Goal: Information Seeking & Learning: Learn about a topic

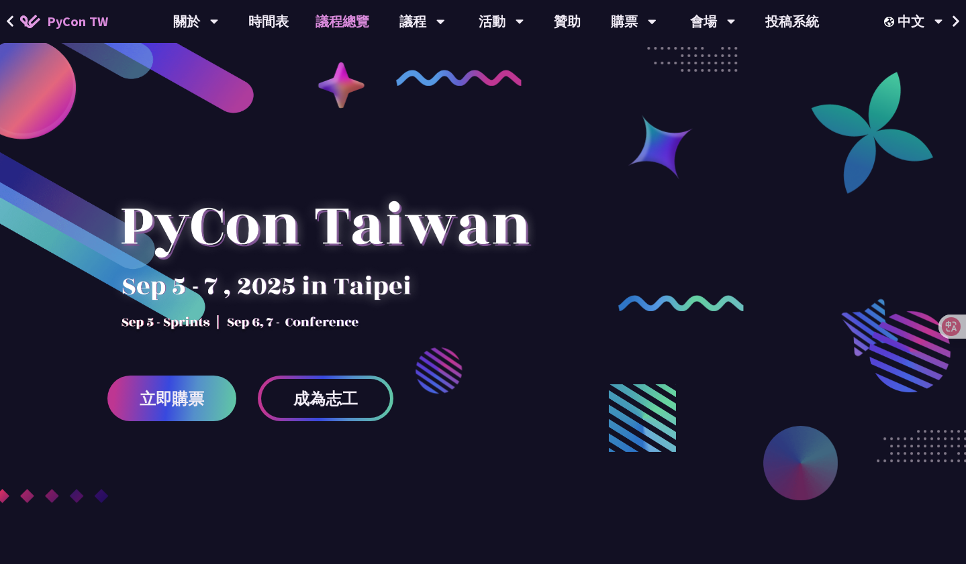
click at [350, 23] on link "議程總覽" at bounding box center [342, 21] width 81 height 43
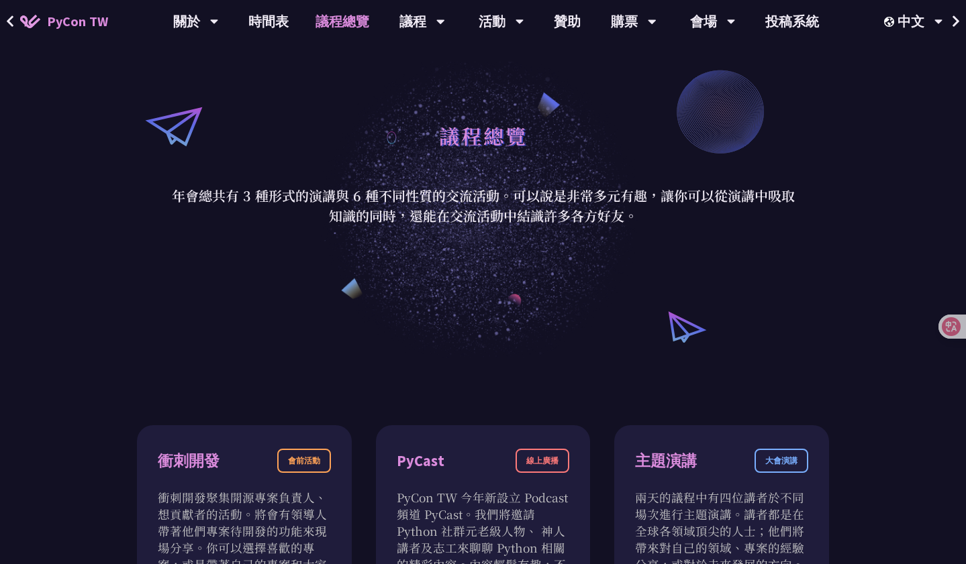
scroll to position [99, 0]
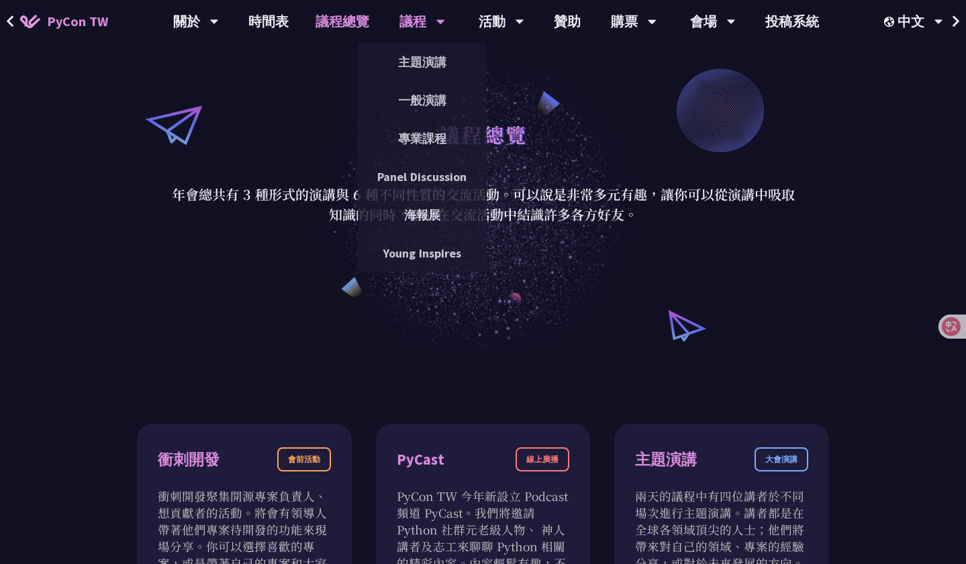
click at [429, 28] on div "議程" at bounding box center [422, 21] width 46 height 43
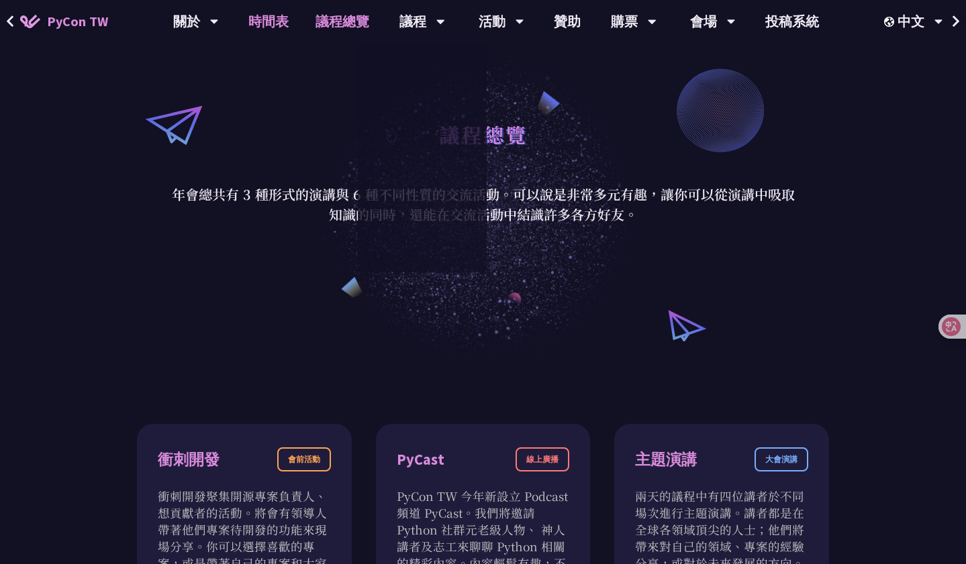
click at [260, 19] on link "時間表" at bounding box center [268, 21] width 67 height 43
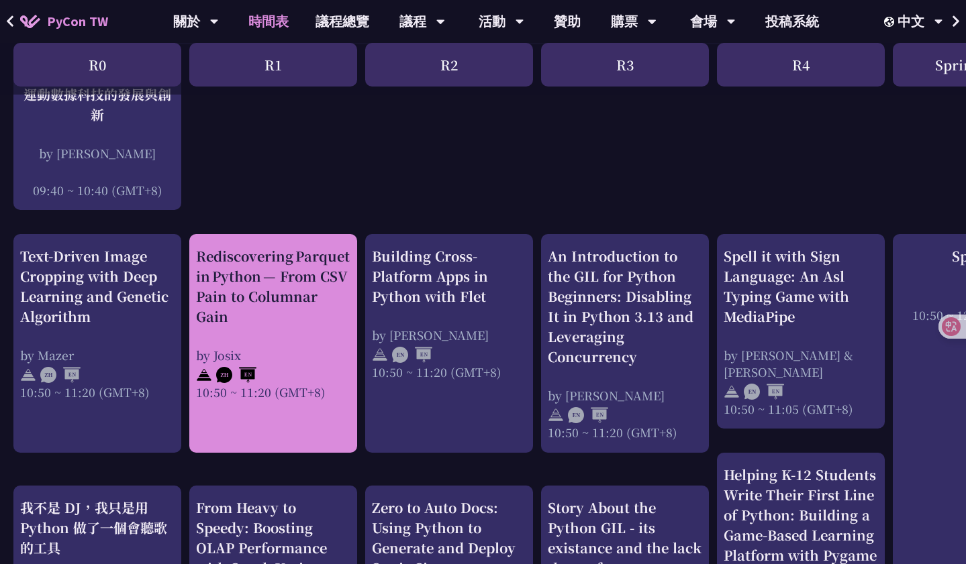
scroll to position [399, 0]
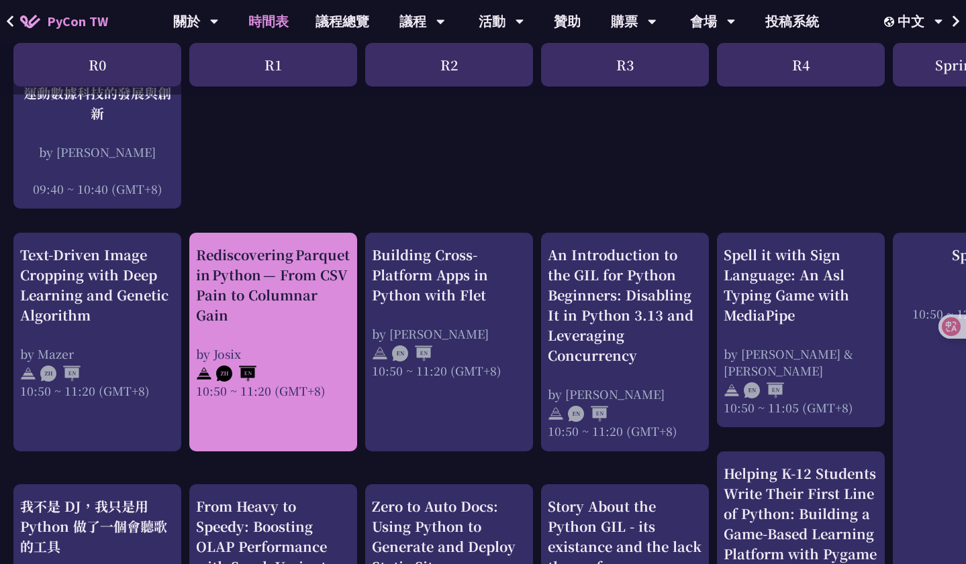
click at [311, 303] on div "Rediscovering Parquet in Python — From CSV Pain to Columnar Gain" at bounding box center [273, 285] width 154 height 81
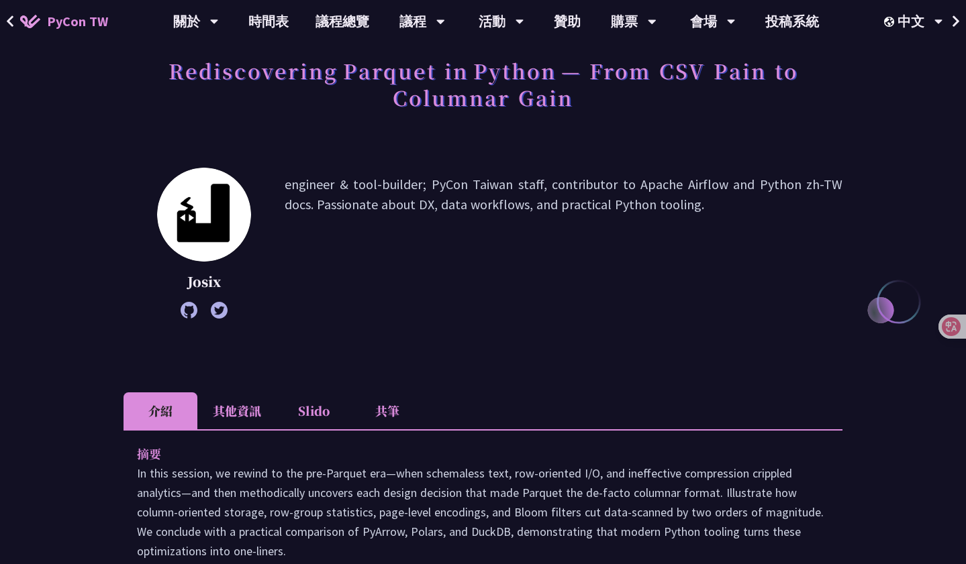
scroll to position [391, 0]
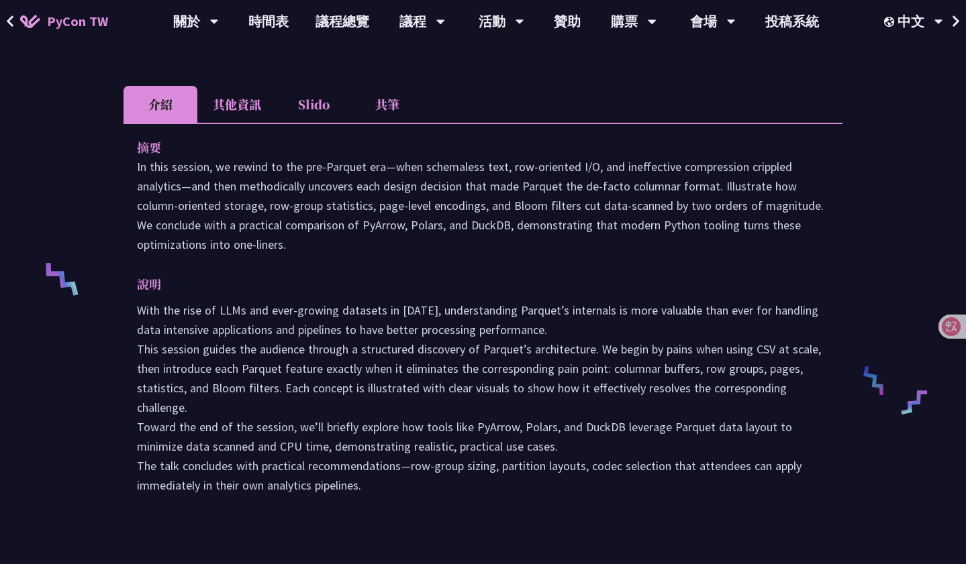
click at [252, 110] on li "其他資訊" at bounding box center [236, 104] width 79 height 37
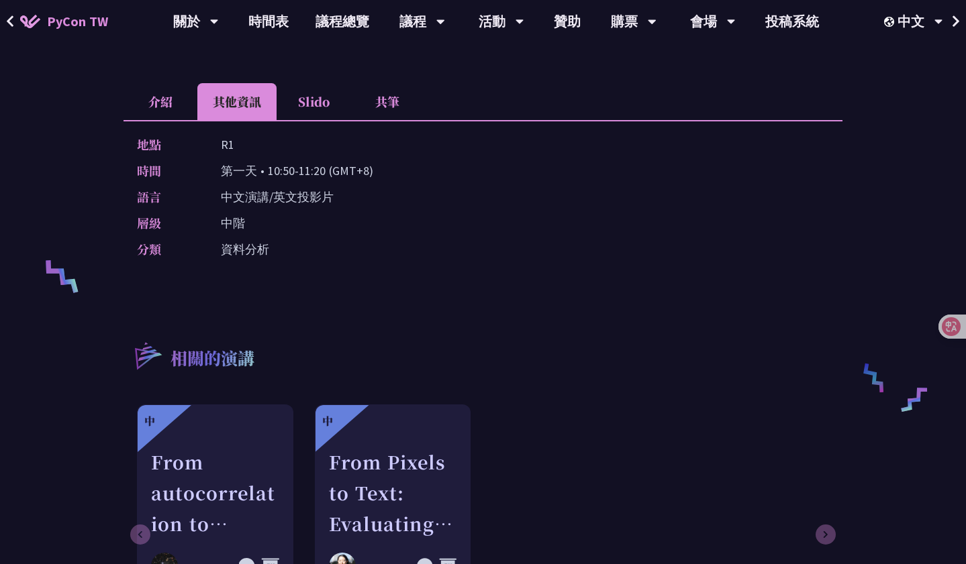
scroll to position [346, 0]
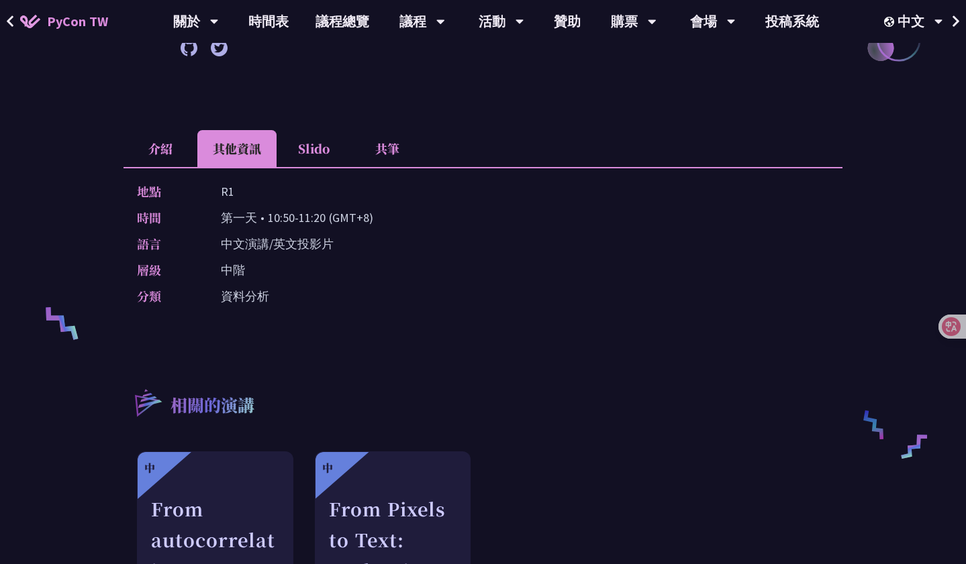
click at [321, 154] on li "Slido" at bounding box center [314, 148] width 74 height 37
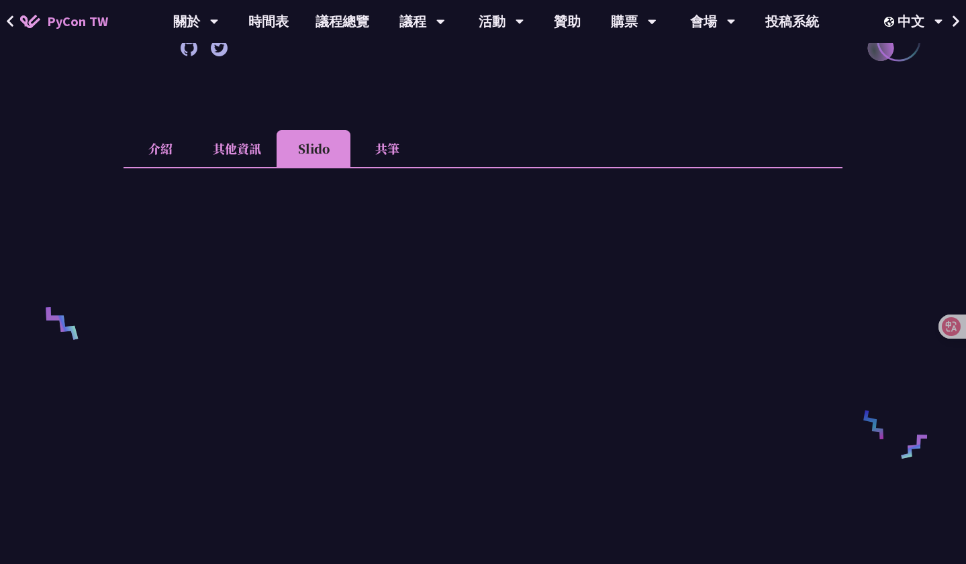
click at [389, 154] on li "共筆" at bounding box center [387, 148] width 74 height 37
click at [13, 18] on icon at bounding box center [10, 21] width 9 height 13
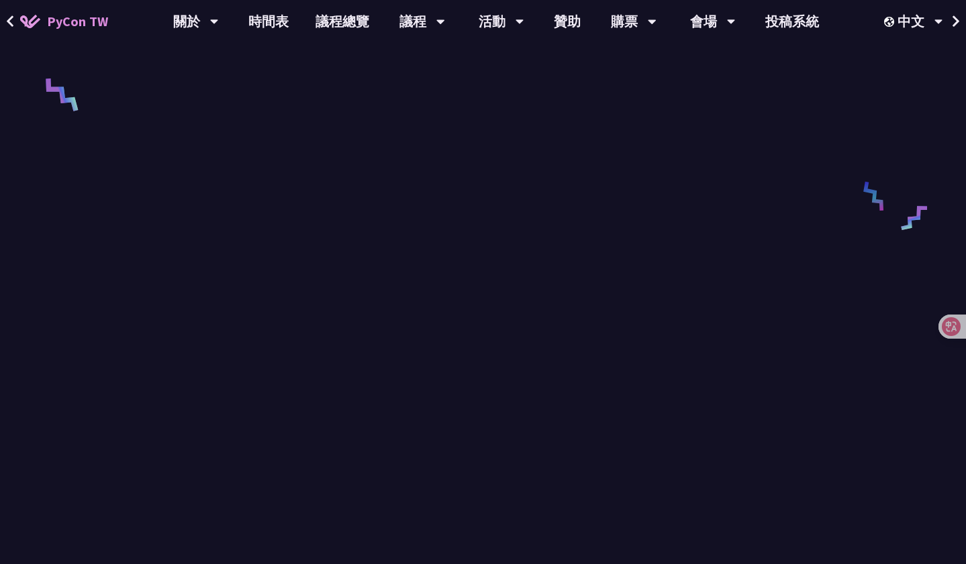
scroll to position [673, 0]
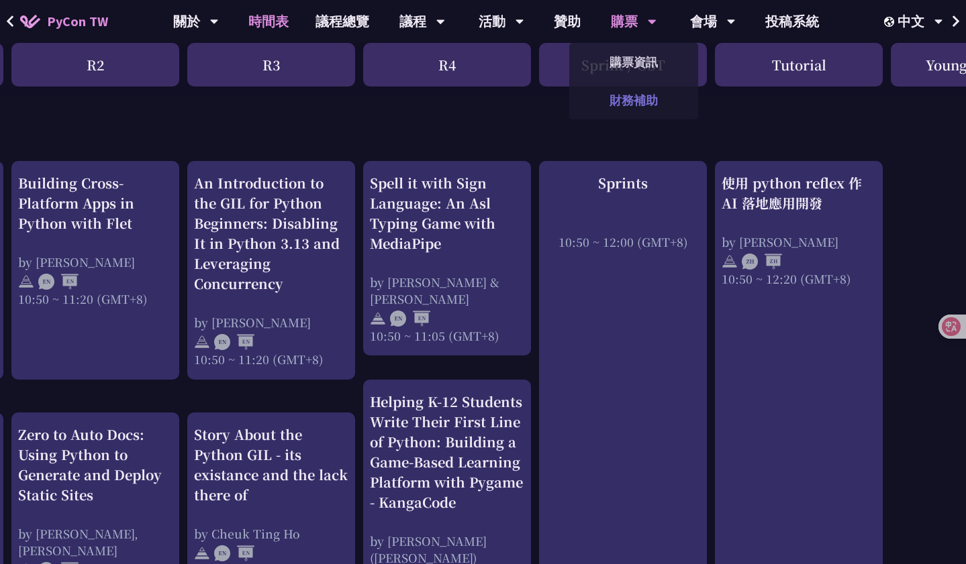
scroll to position [471, 356]
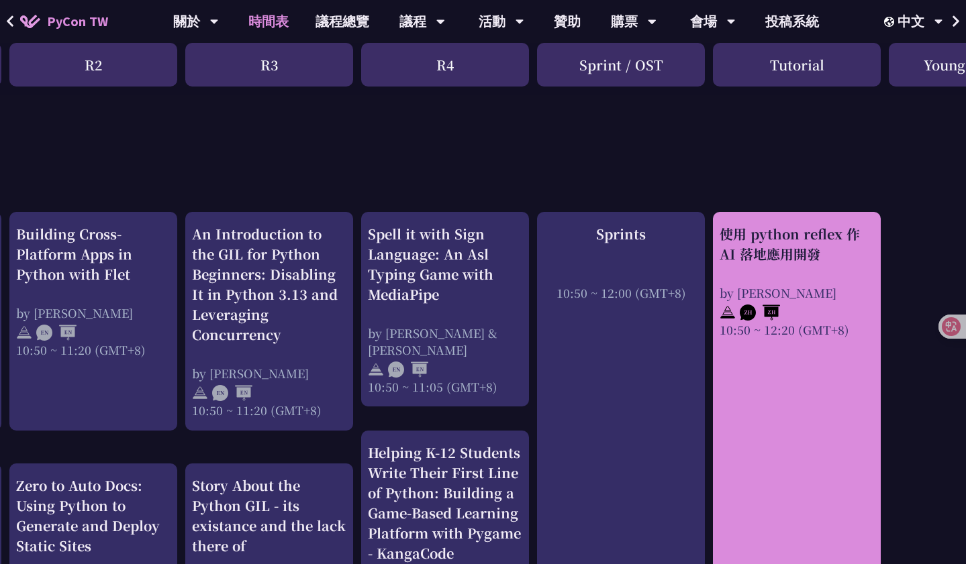
scroll to position [419, 356]
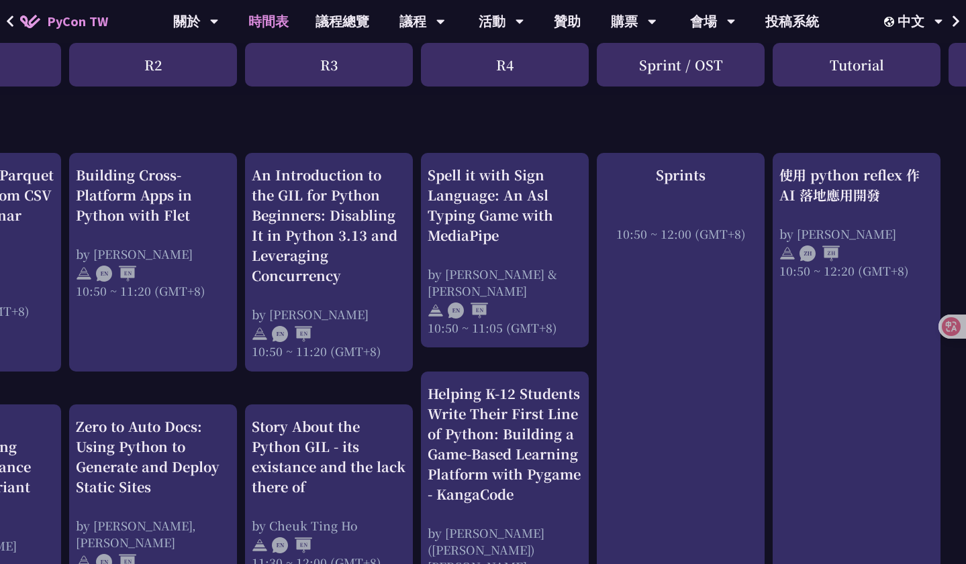
scroll to position [479, 297]
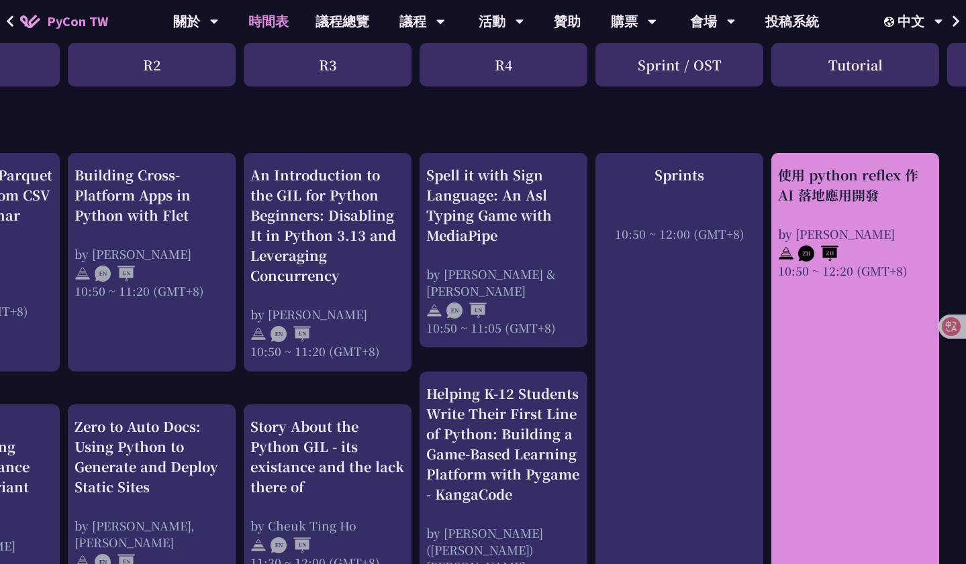
click at [838, 228] on div "by [PERSON_NAME]" at bounding box center [855, 234] width 154 height 17
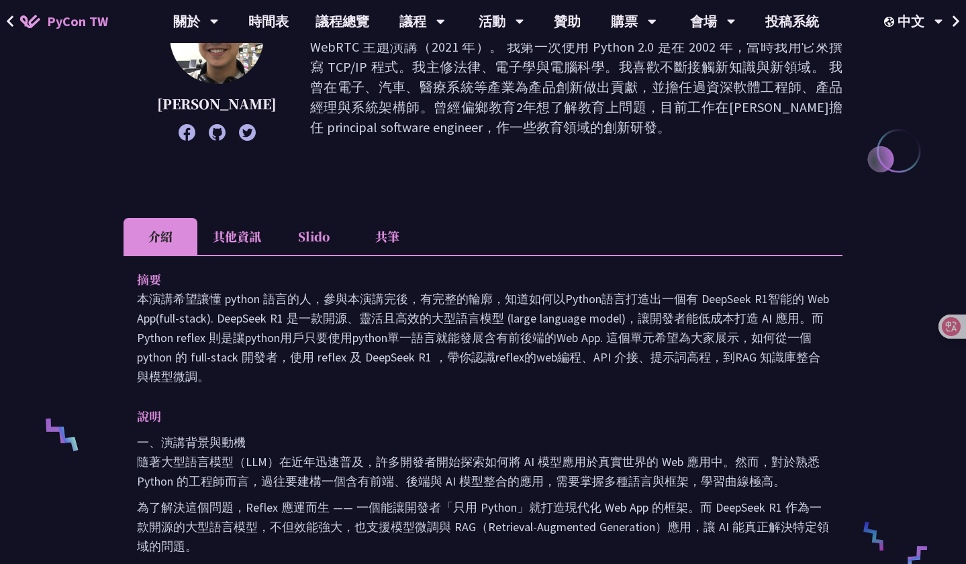
scroll to position [240, 0]
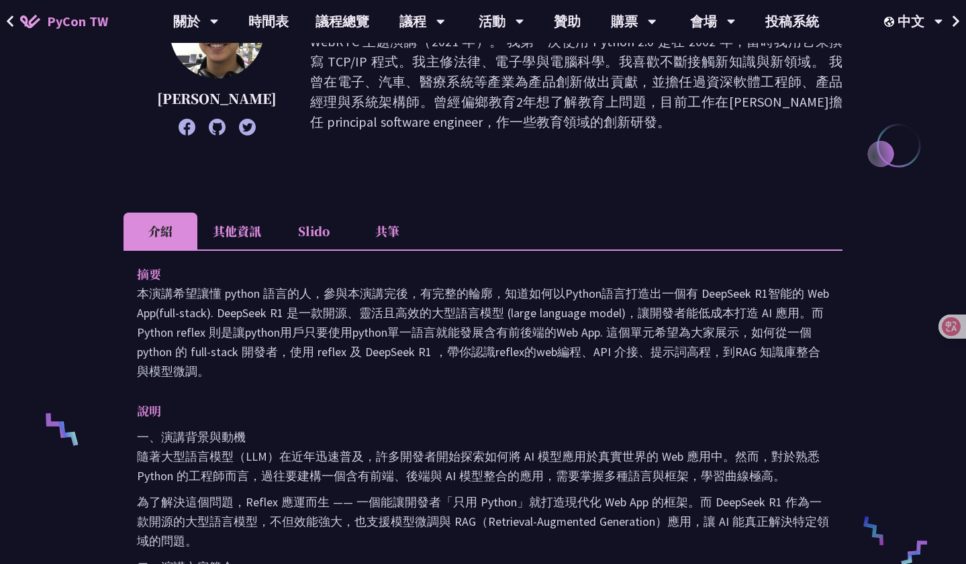
click at [251, 232] on li "其他資訊" at bounding box center [236, 231] width 79 height 37
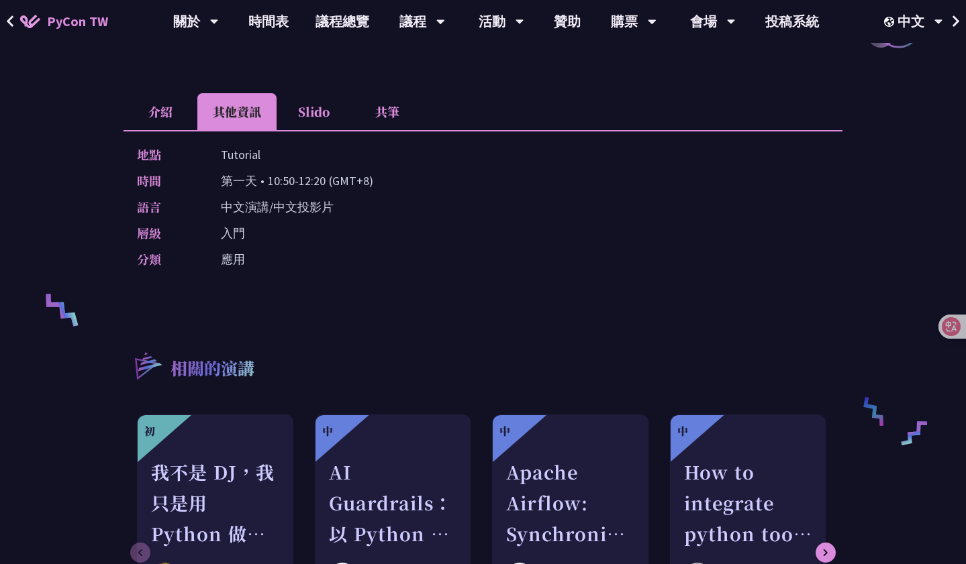
scroll to position [359, 0]
click at [13, 21] on icon at bounding box center [10, 21] width 9 height 13
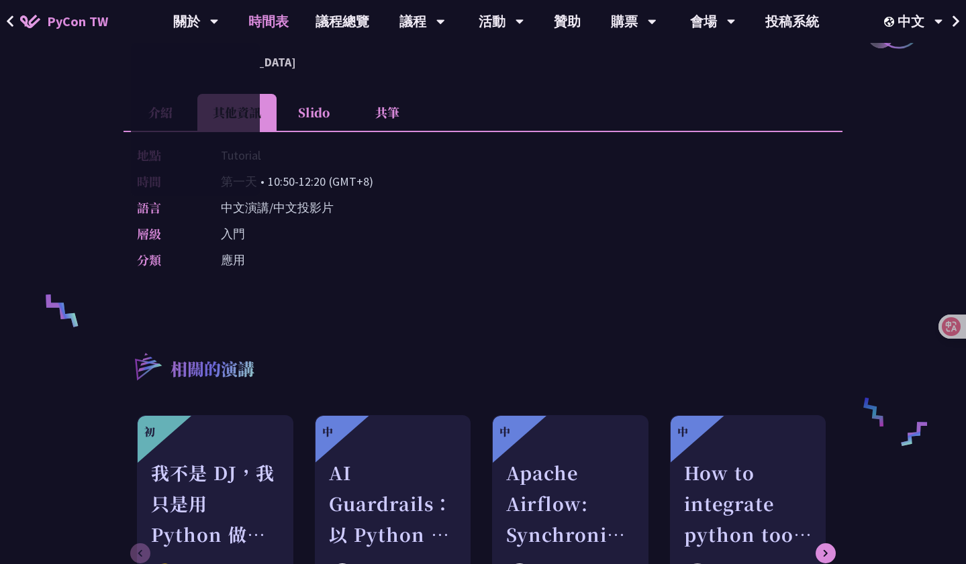
click at [281, 23] on link "時間表" at bounding box center [268, 21] width 67 height 43
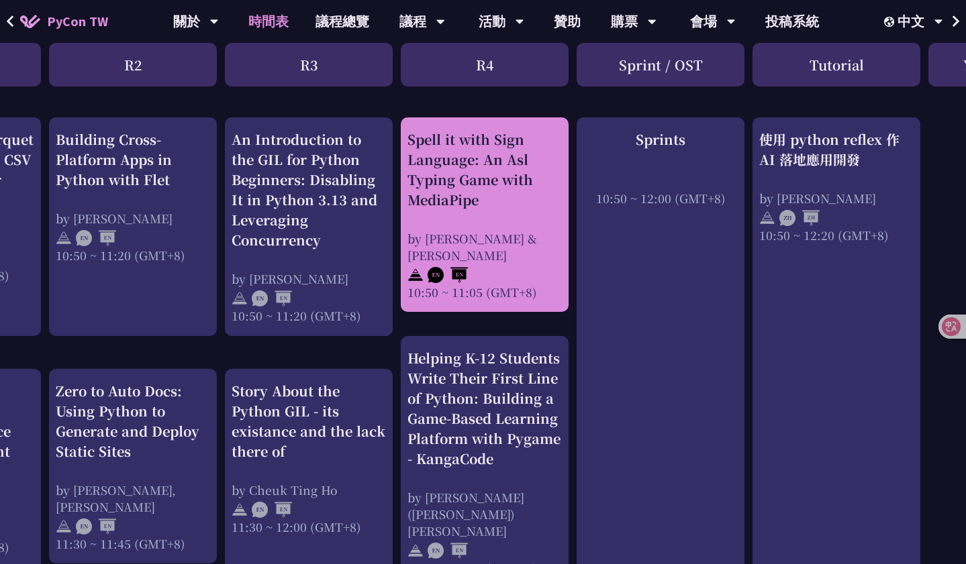
scroll to position [515, 460]
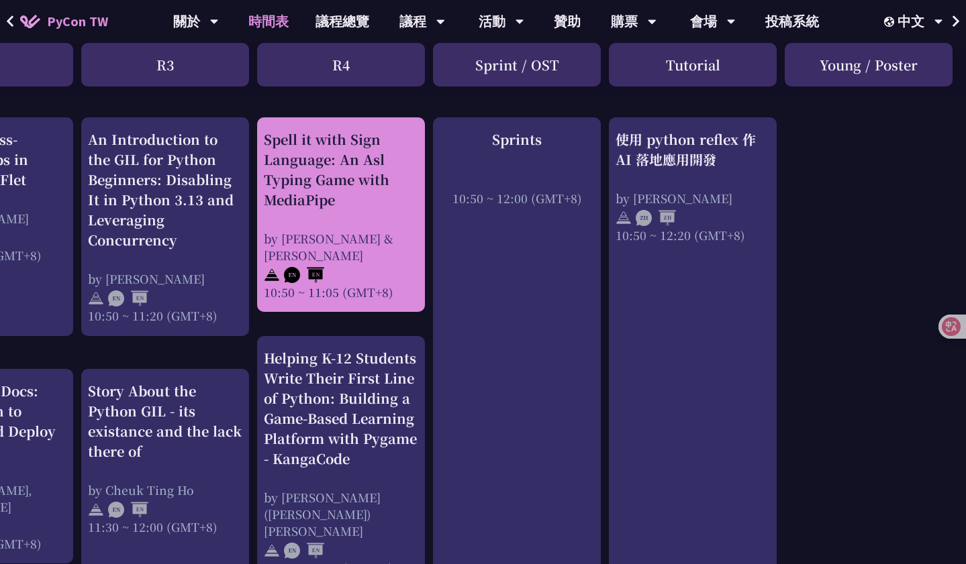
click at [360, 244] on div "by [PERSON_NAME] & [PERSON_NAME]" at bounding box center [341, 247] width 154 height 34
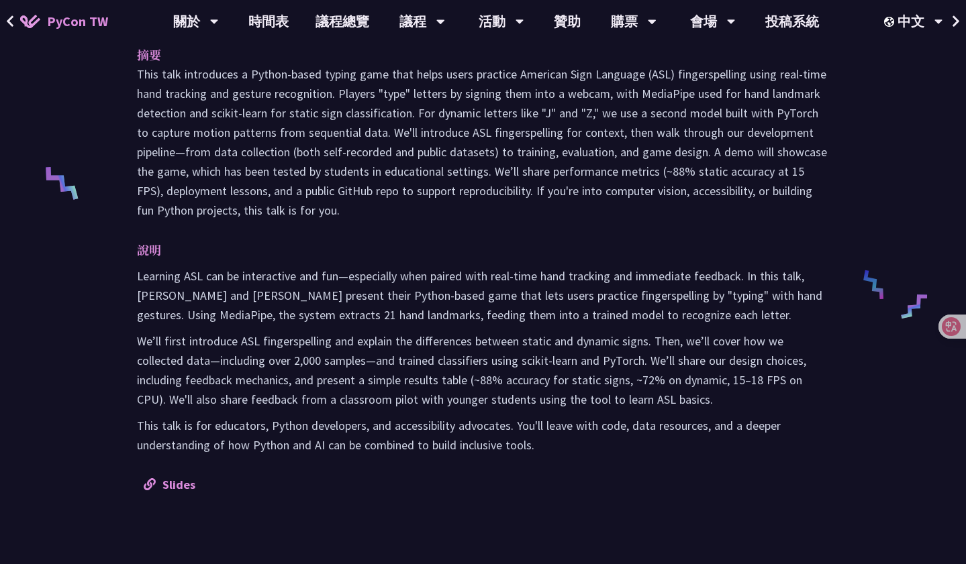
scroll to position [550, 0]
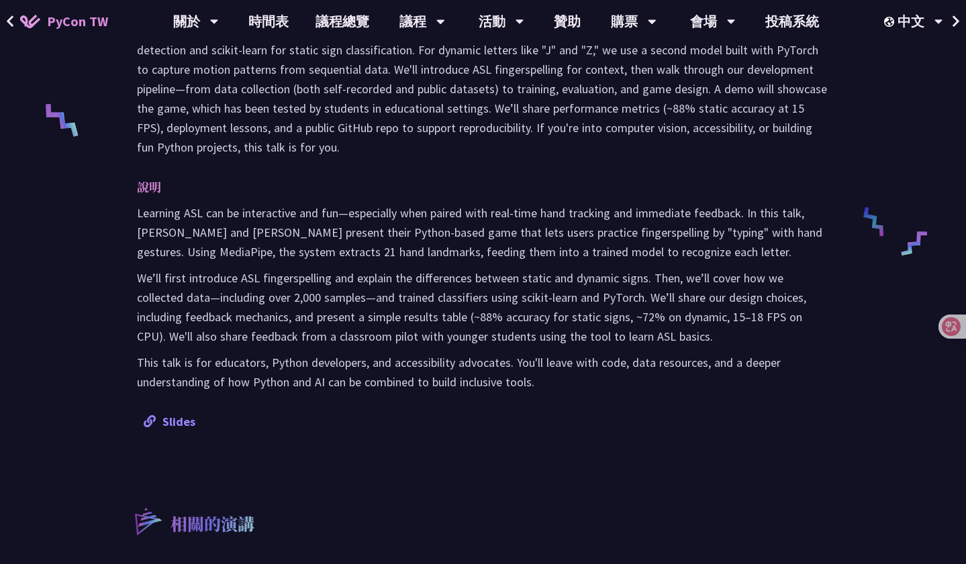
click at [188, 426] on link "Slides" at bounding box center [170, 421] width 52 height 15
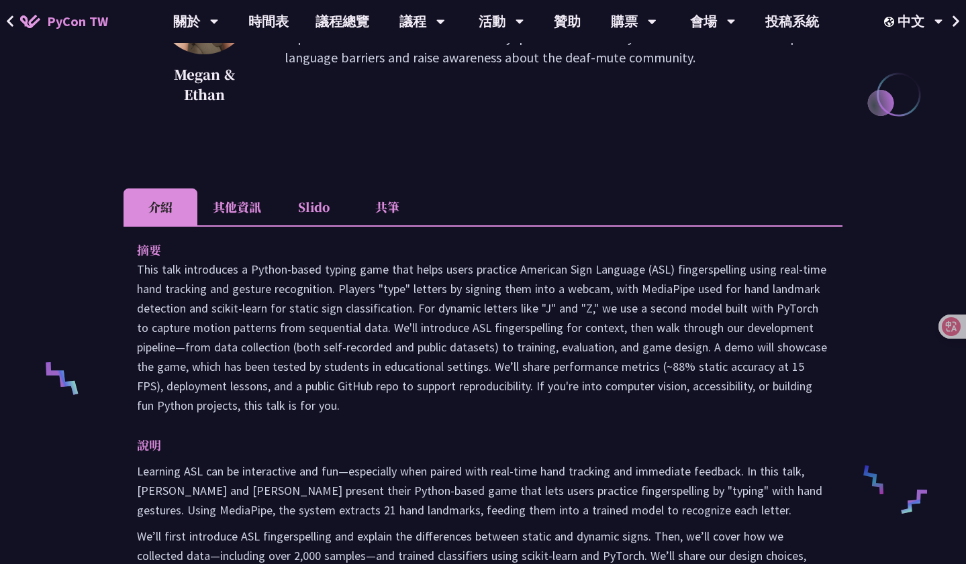
scroll to position [240, 0]
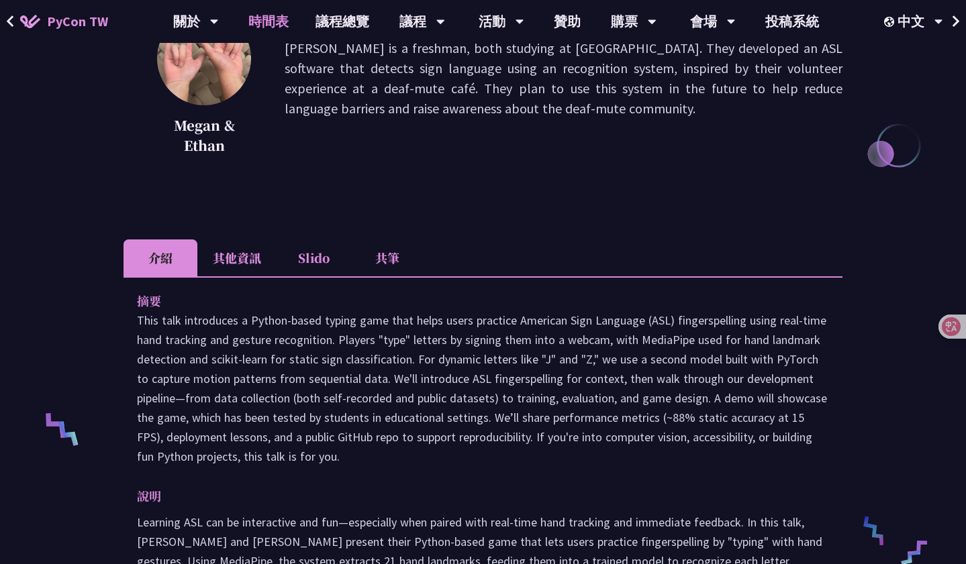
click at [274, 24] on link "時間表" at bounding box center [268, 21] width 67 height 43
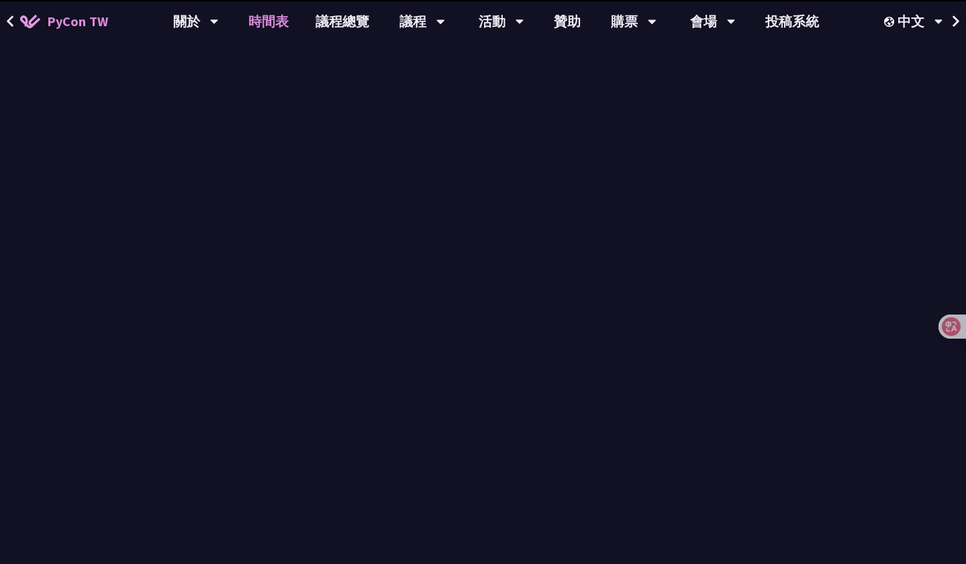
scroll to position [515, 0]
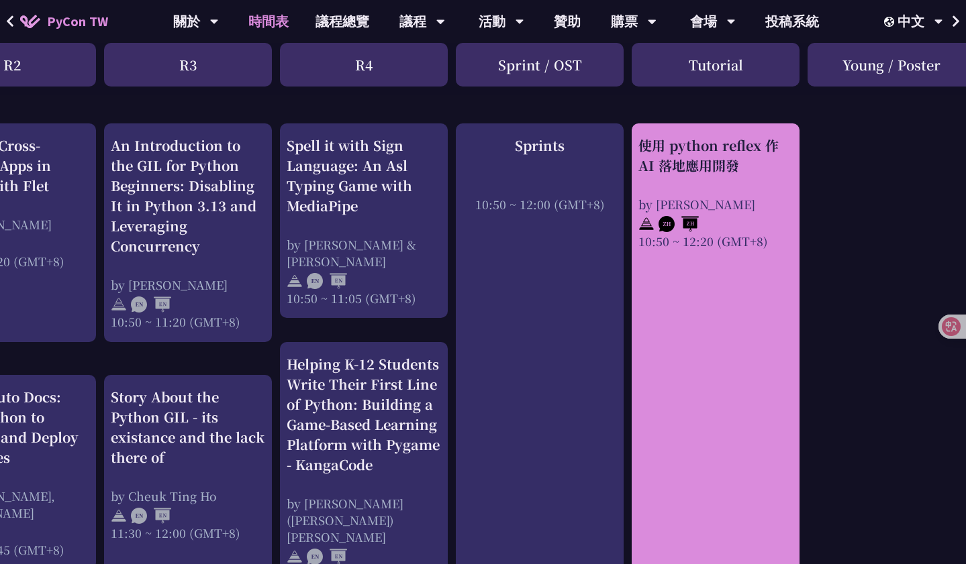
click at [731, 234] on div "10:50 ~ 12:20 (GMT+8)" at bounding box center [715, 241] width 154 height 17
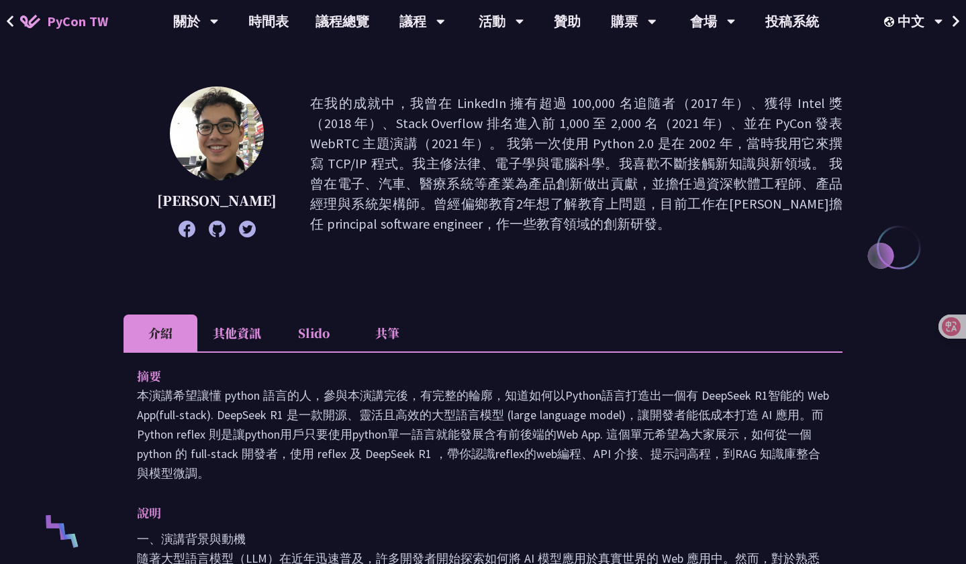
scroll to position [140, 0]
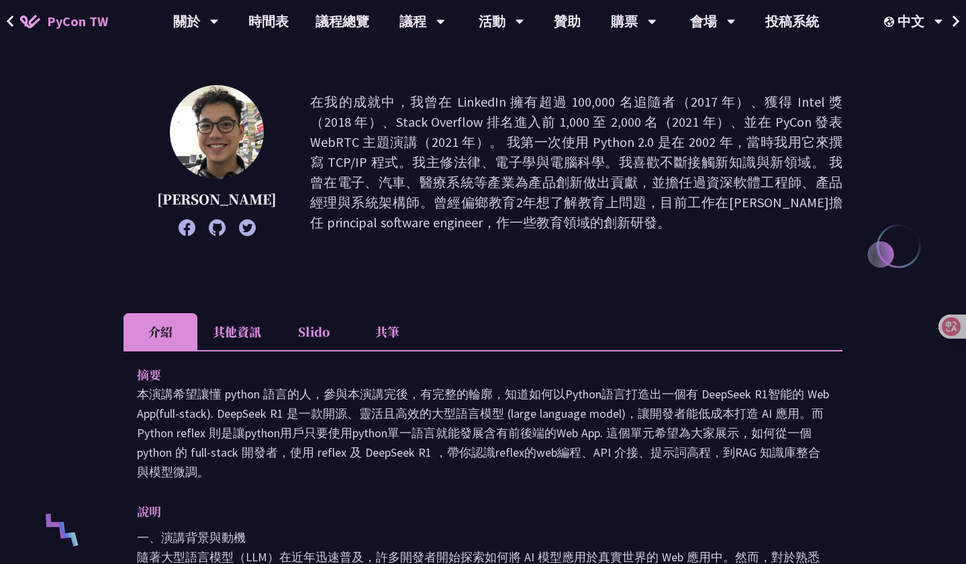
click at [309, 320] on li "Slido" at bounding box center [314, 331] width 74 height 37
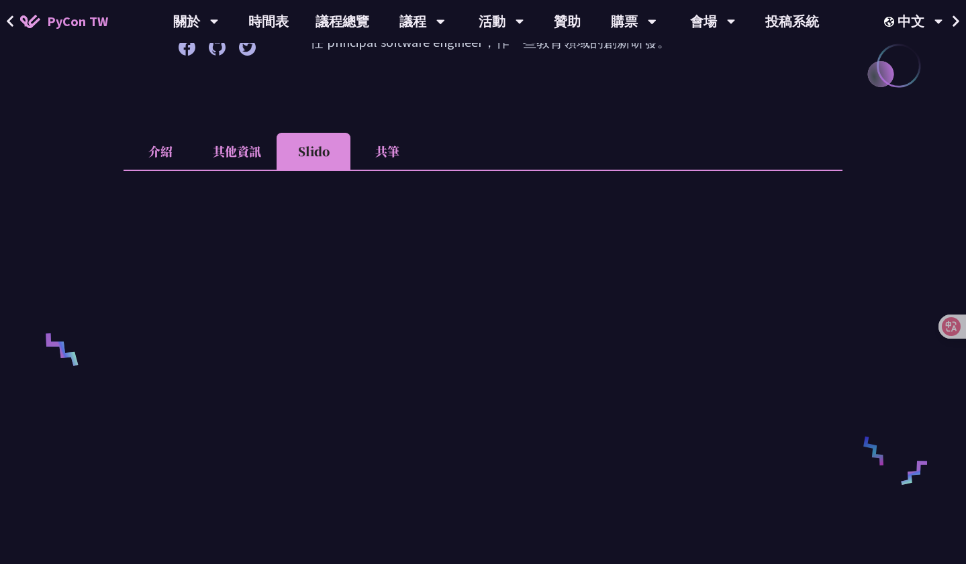
scroll to position [352, 0]
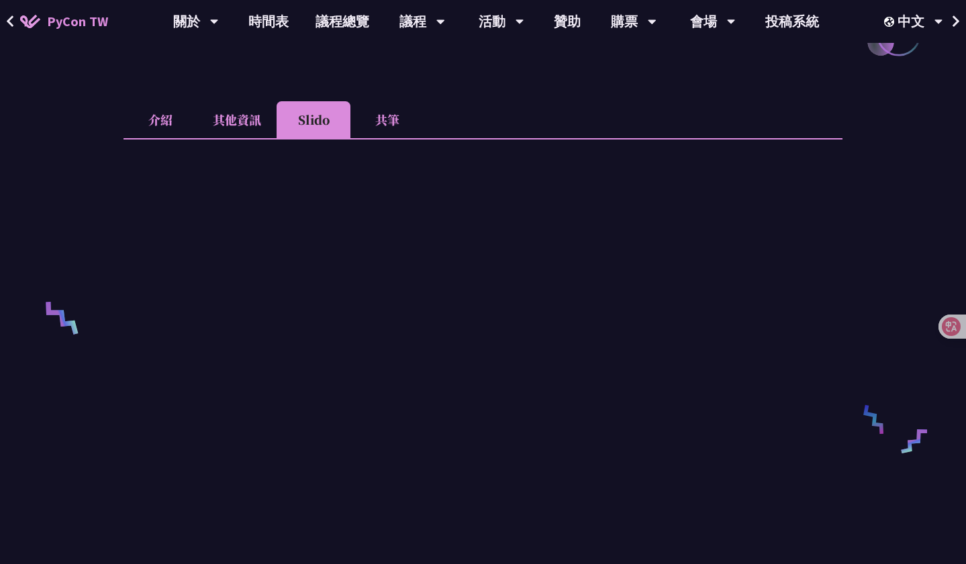
click at [244, 123] on li "其他資訊" at bounding box center [236, 119] width 79 height 37
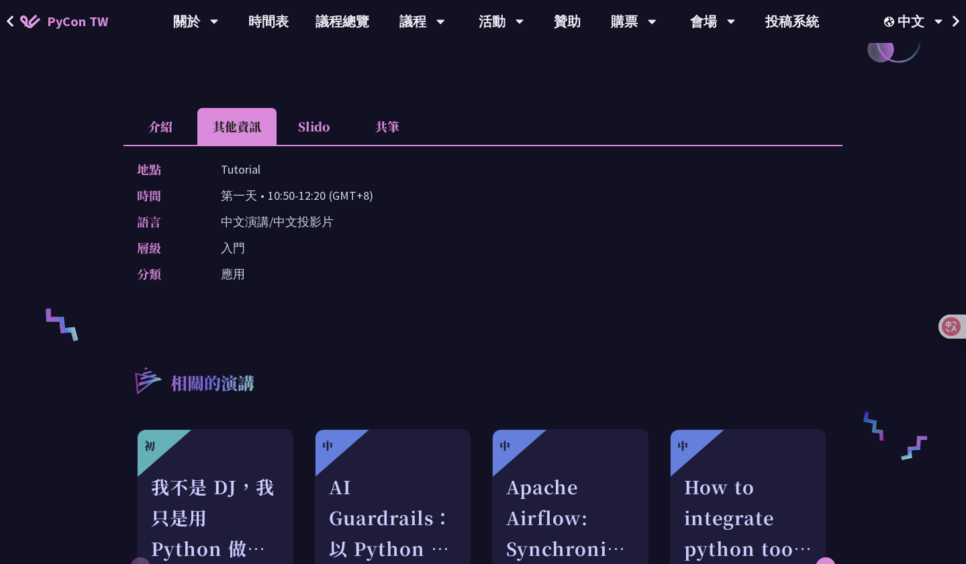
scroll to position [333, 0]
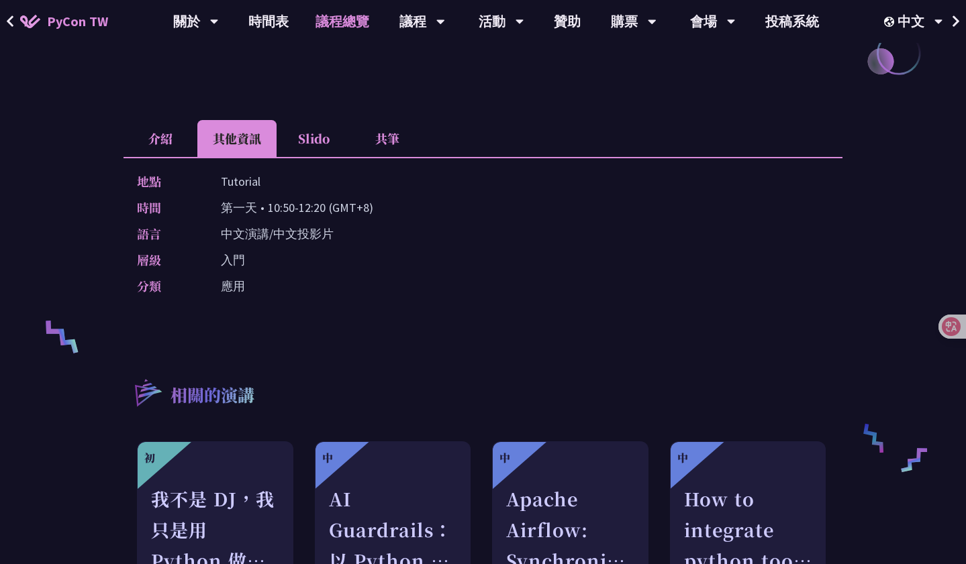
click at [334, 21] on link "議程總覽" at bounding box center [342, 21] width 81 height 43
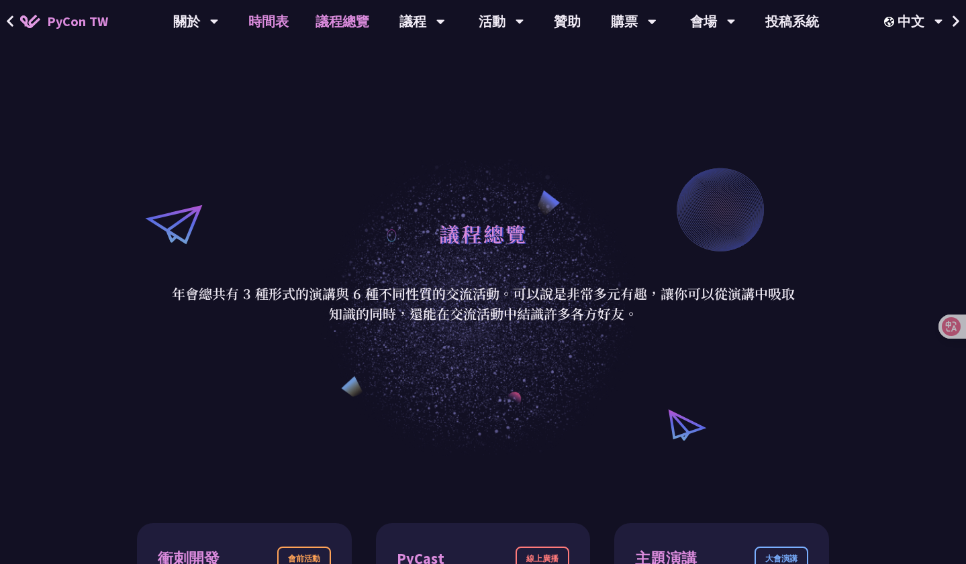
click at [268, 17] on link "時間表" at bounding box center [268, 21] width 67 height 43
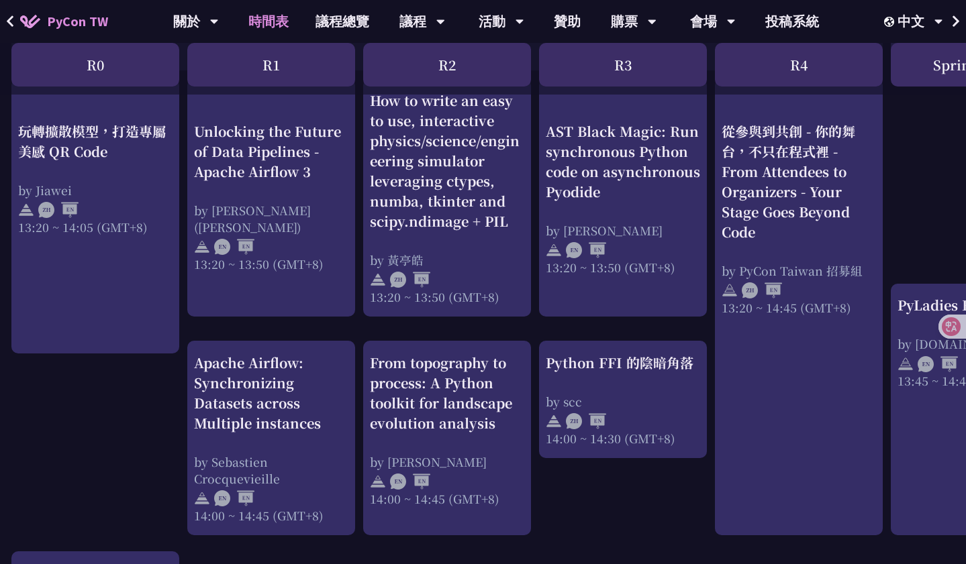
scroll to position [1076, 2]
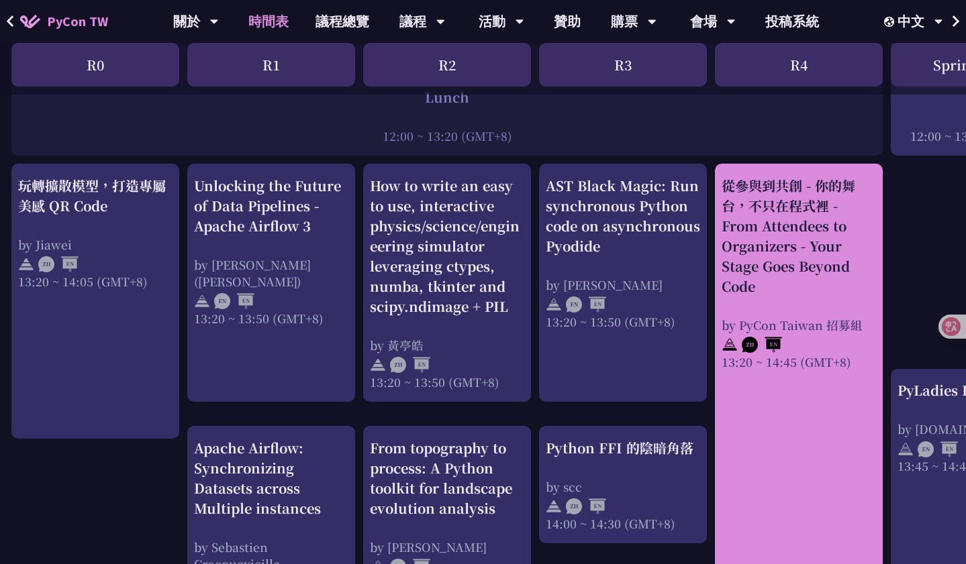
click at [819, 263] on div "從參與到共創 - 你的舞台，不只在程式裡 - From Attendees to Organizers - Your Stage Goes Beyond Co…" at bounding box center [798, 236] width 154 height 121
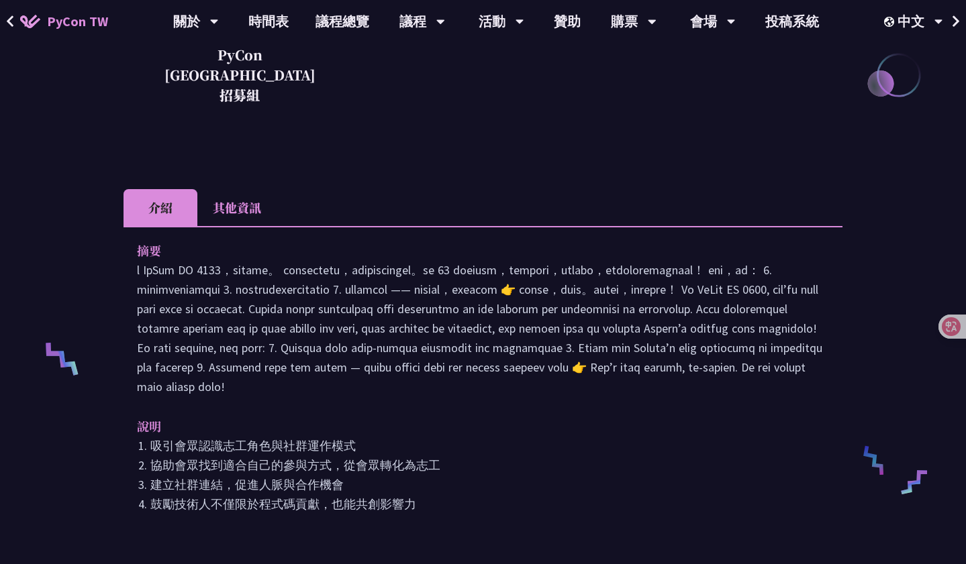
scroll to position [254, 0]
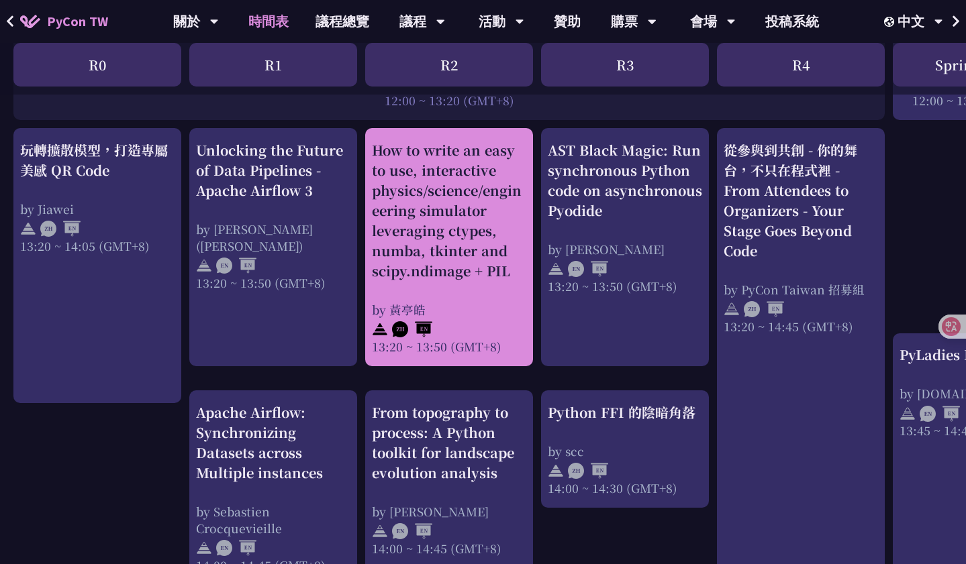
scroll to position [1112, 0]
click at [460, 279] on div "How to write an easy to use, interactive physics/science/engineering simulator …" at bounding box center [449, 247] width 154 height 215
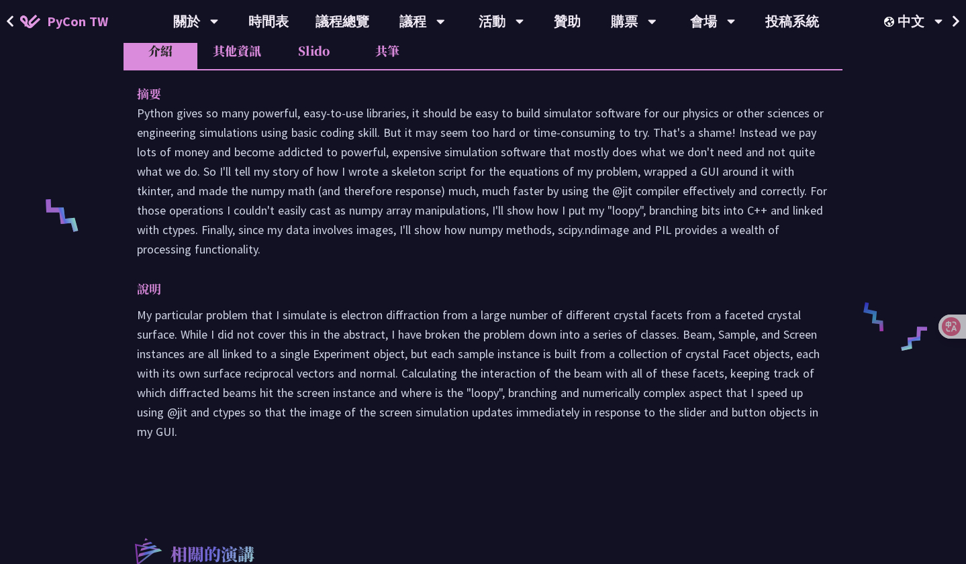
scroll to position [386, 0]
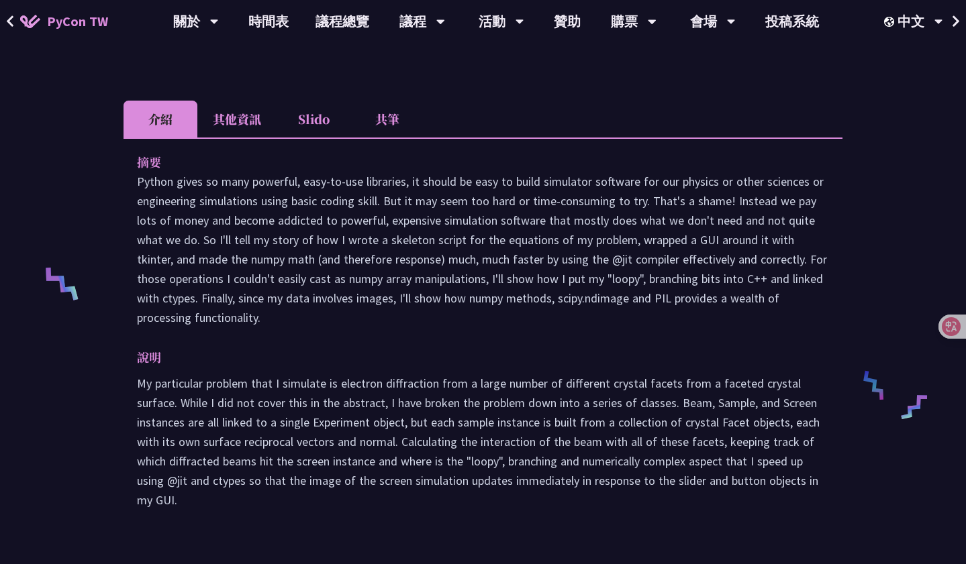
click at [238, 112] on li "其他資訊" at bounding box center [236, 119] width 79 height 37
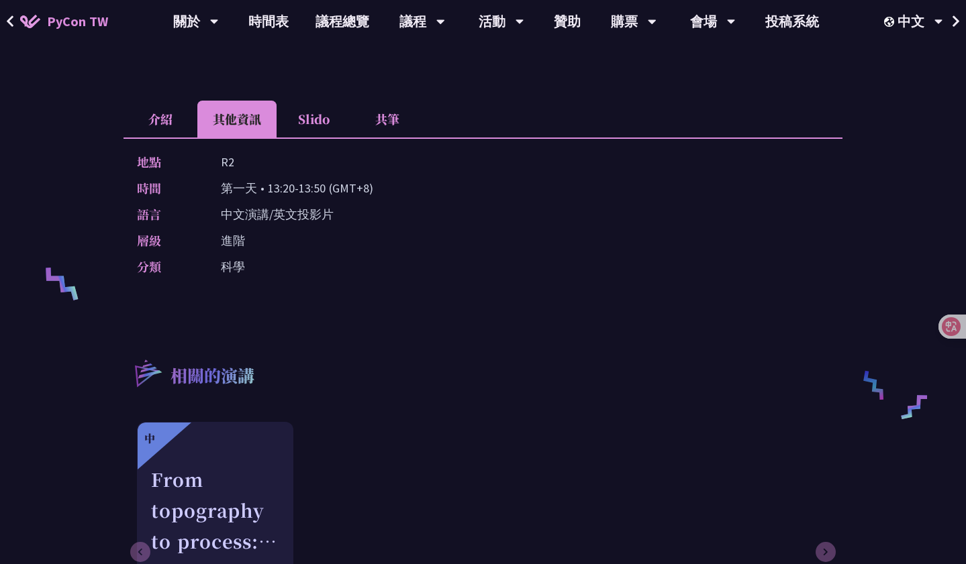
click at [301, 120] on li "Slido" at bounding box center [314, 119] width 74 height 37
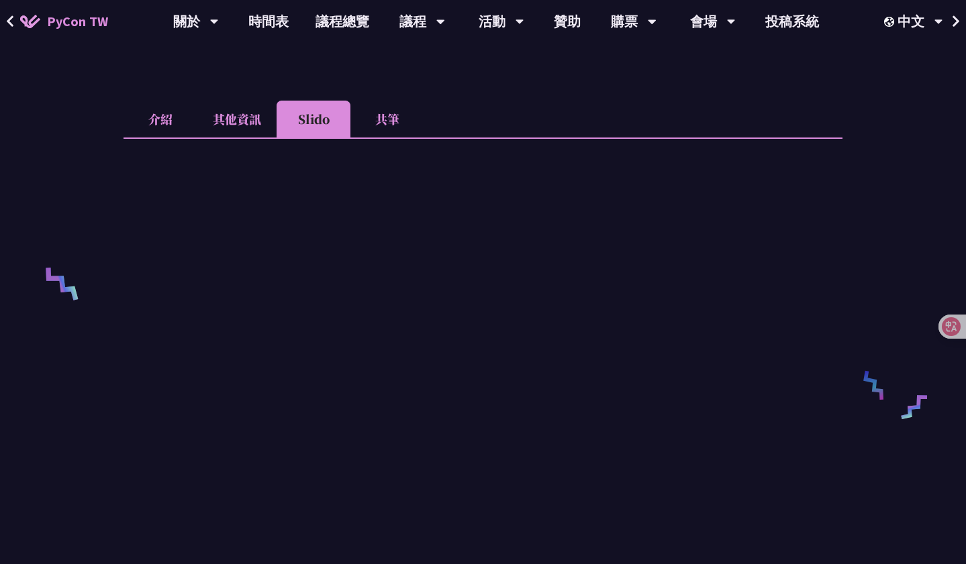
click at [372, 123] on li "共筆" at bounding box center [387, 119] width 74 height 37
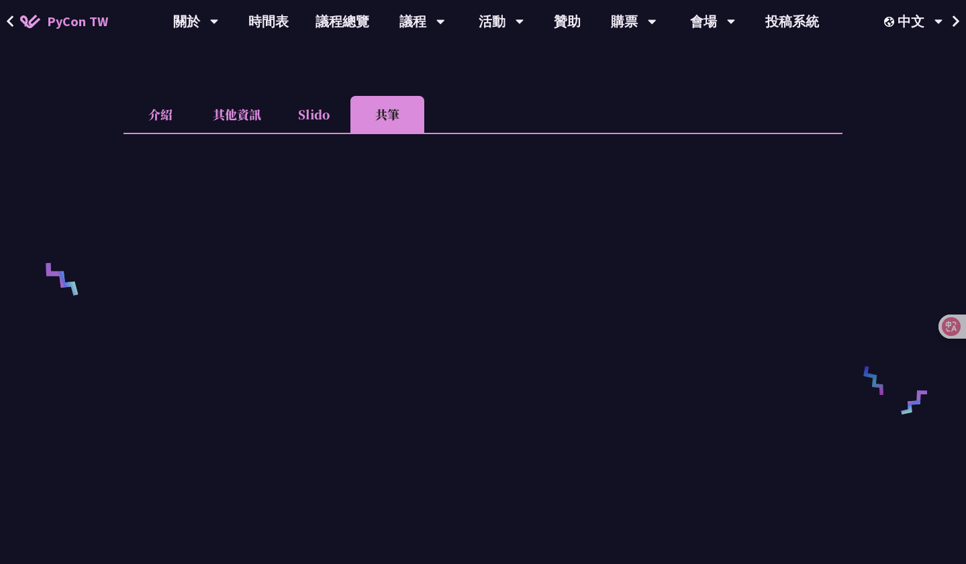
scroll to position [391, 0]
click at [179, 121] on li "介紹" at bounding box center [160, 113] width 74 height 37
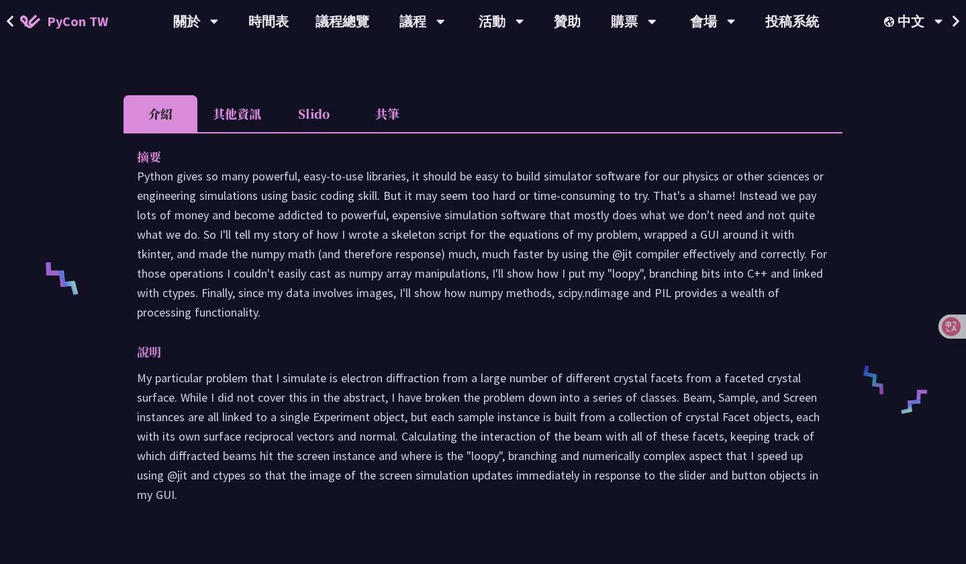
click at [250, 121] on li "其他資訊" at bounding box center [236, 113] width 79 height 37
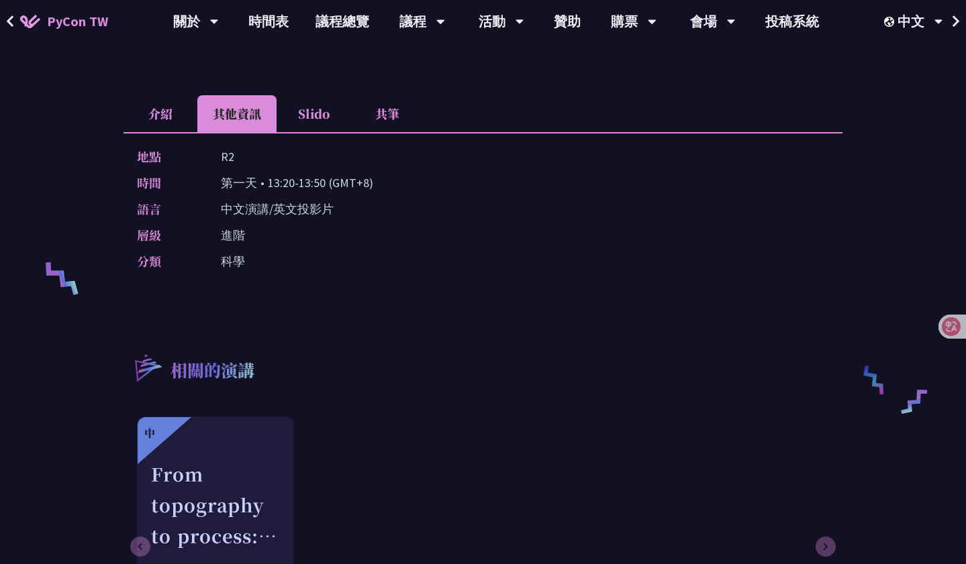
click at [172, 114] on li "介紹" at bounding box center [160, 113] width 74 height 37
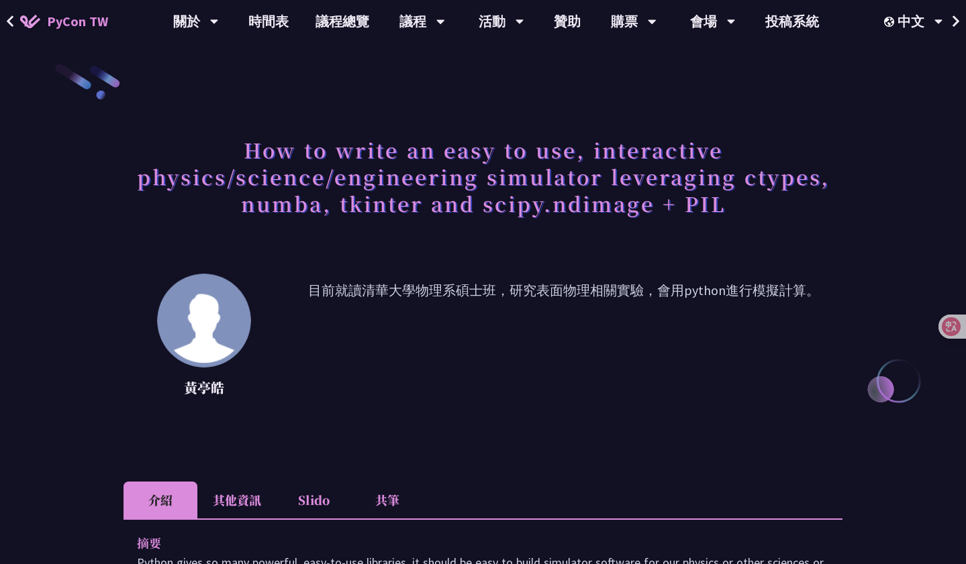
scroll to position [0, 0]
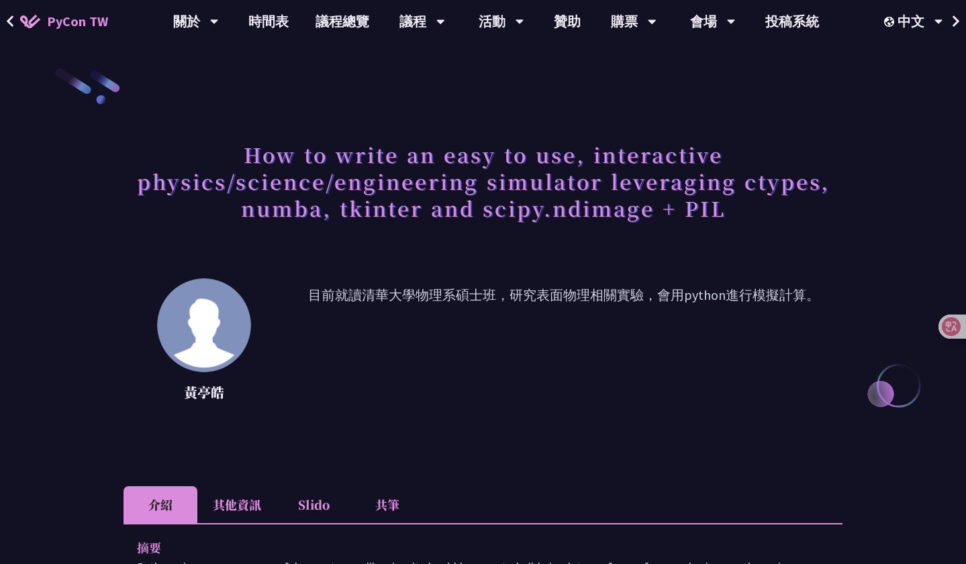
click at [374, 210] on h1 "How to write an easy to use, interactive physics/science/engineering simulator …" at bounding box center [482, 181] width 719 height 94
click at [520, 211] on h1 "How to write an easy to use, interactive physics/science/engineering simulator …" at bounding box center [482, 181] width 719 height 94
click at [348, 25] on link "議程總覽" at bounding box center [342, 21] width 81 height 43
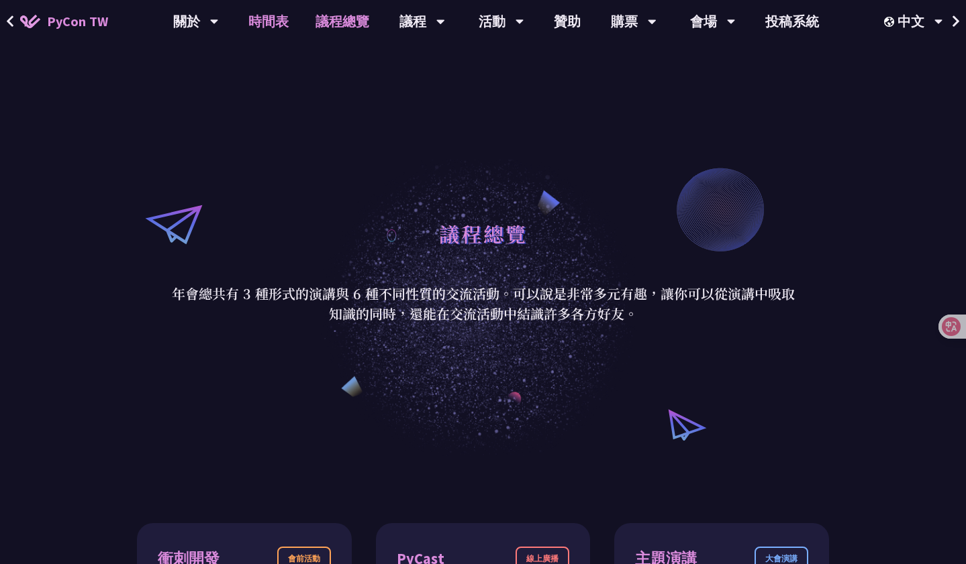
click at [277, 30] on link "時間表" at bounding box center [268, 21] width 67 height 43
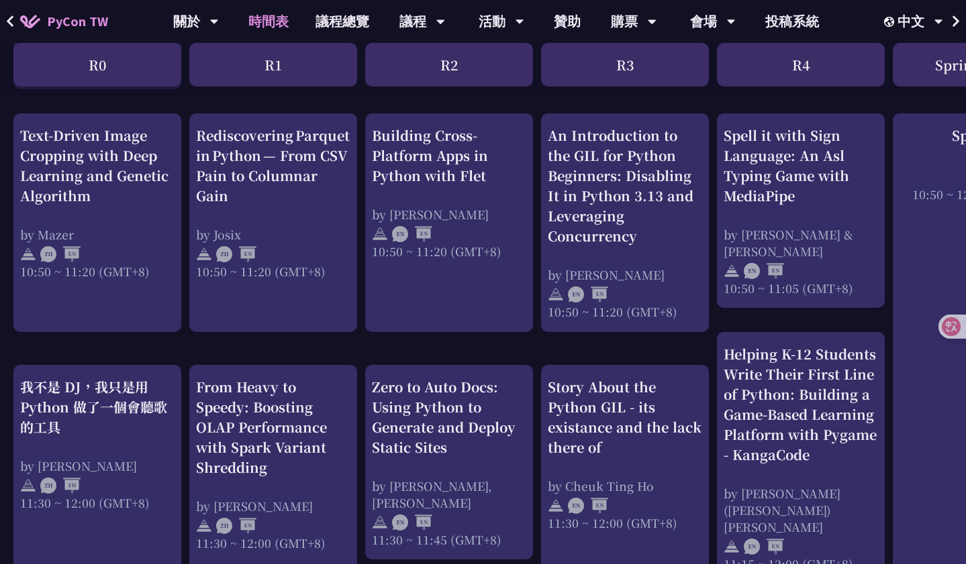
scroll to position [519, 0]
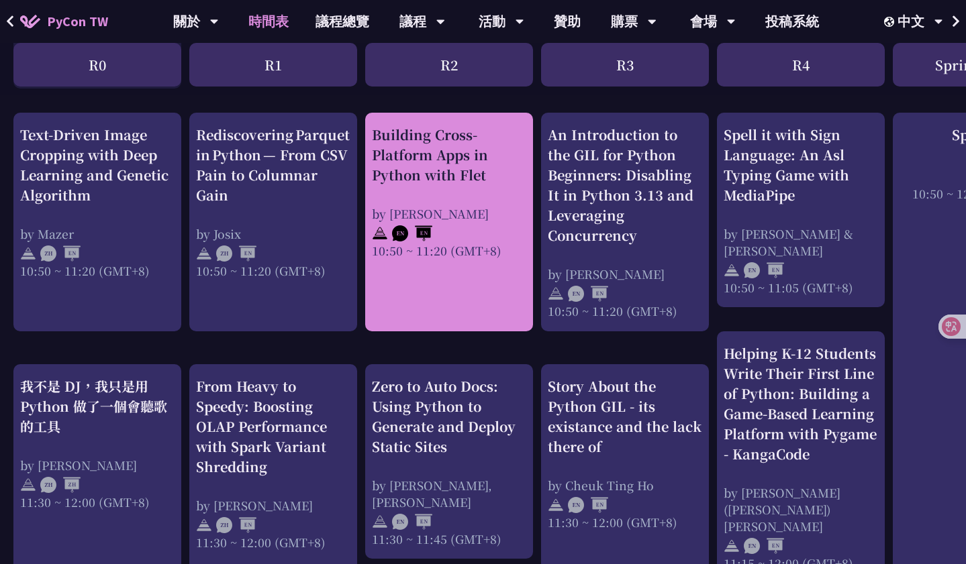
click at [440, 264] on link "Building Cross-Platform Apps in Python with Flet by [PERSON_NAME] 10:50 ~ 11:20…" at bounding box center [449, 222] width 154 height 195
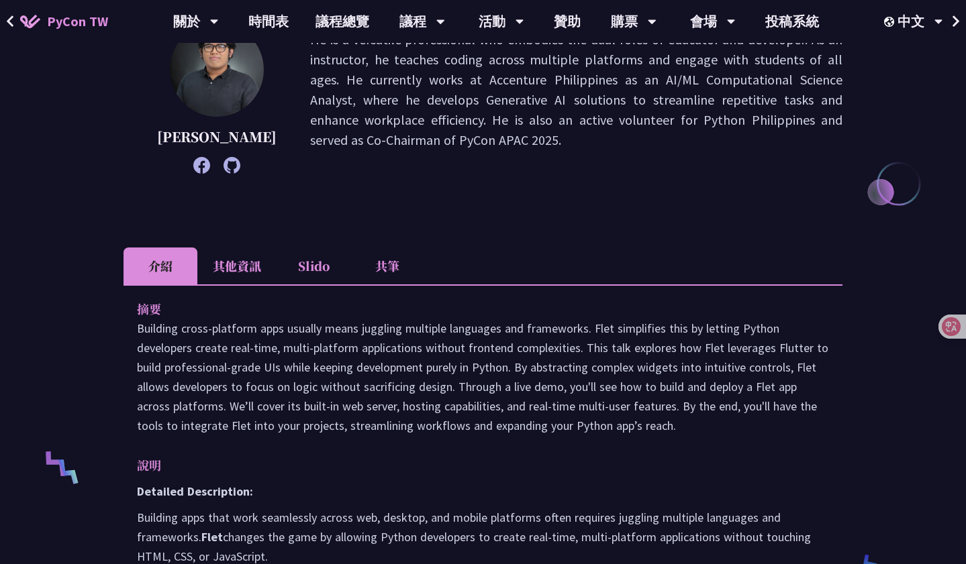
scroll to position [365, 0]
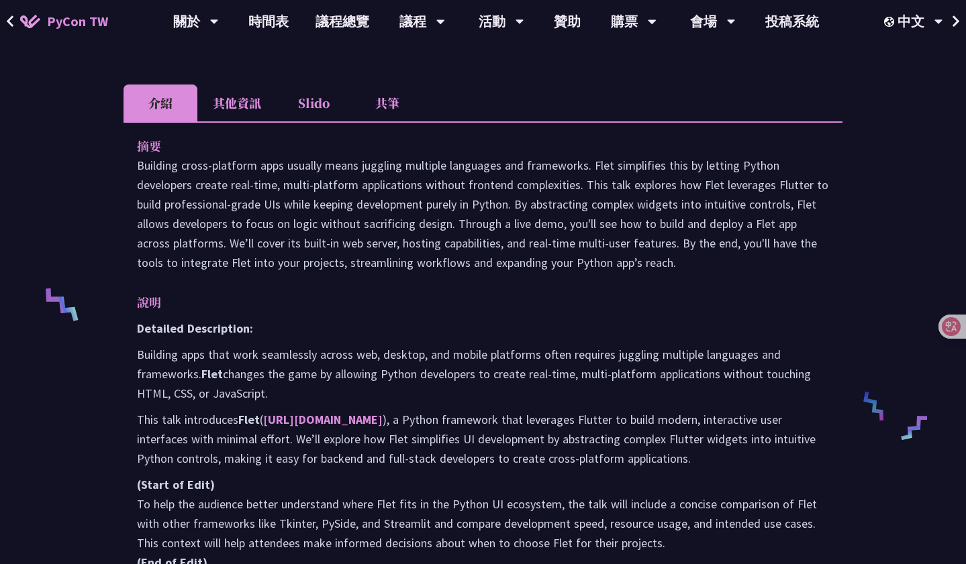
click at [234, 109] on li "其他資訊" at bounding box center [236, 103] width 79 height 37
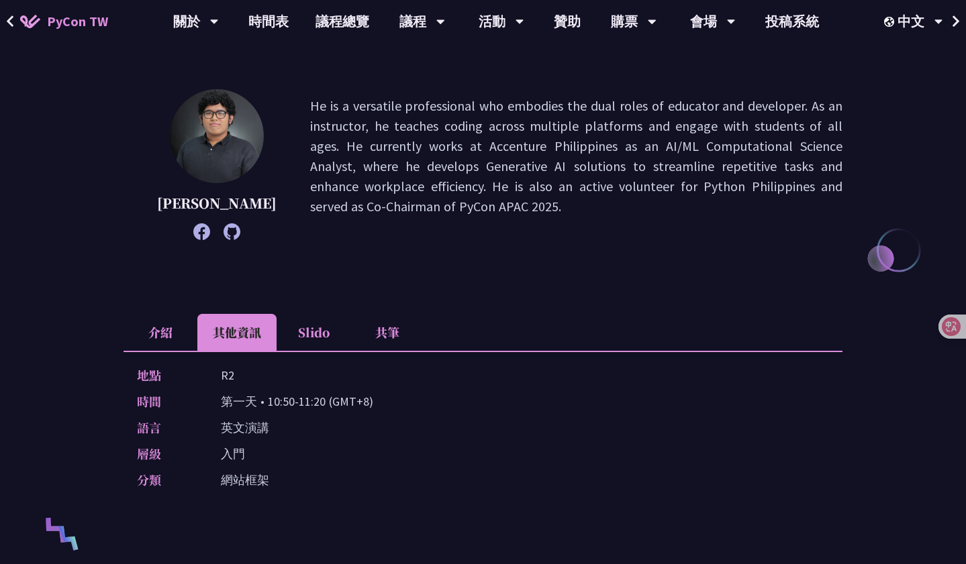
scroll to position [36, 0]
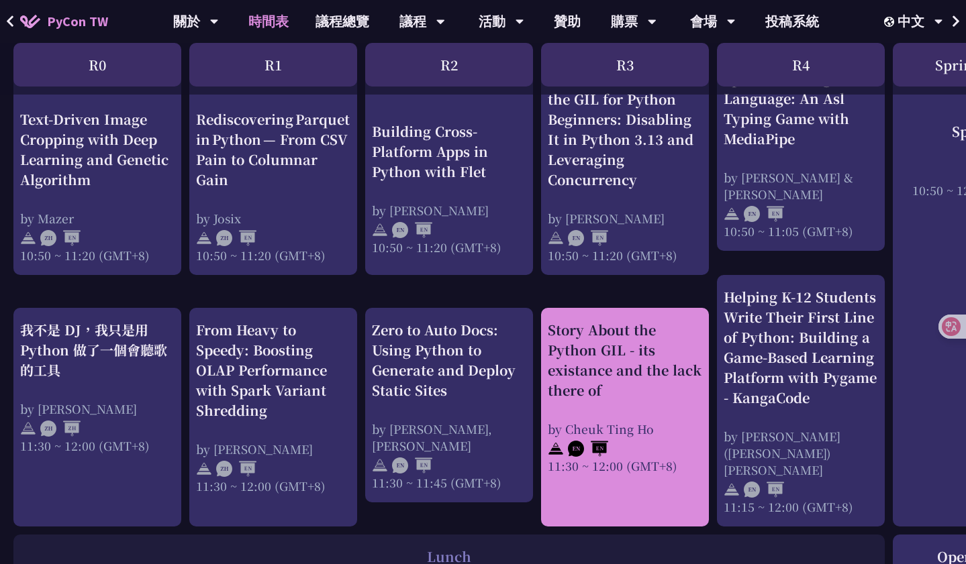
scroll to position [576, 1]
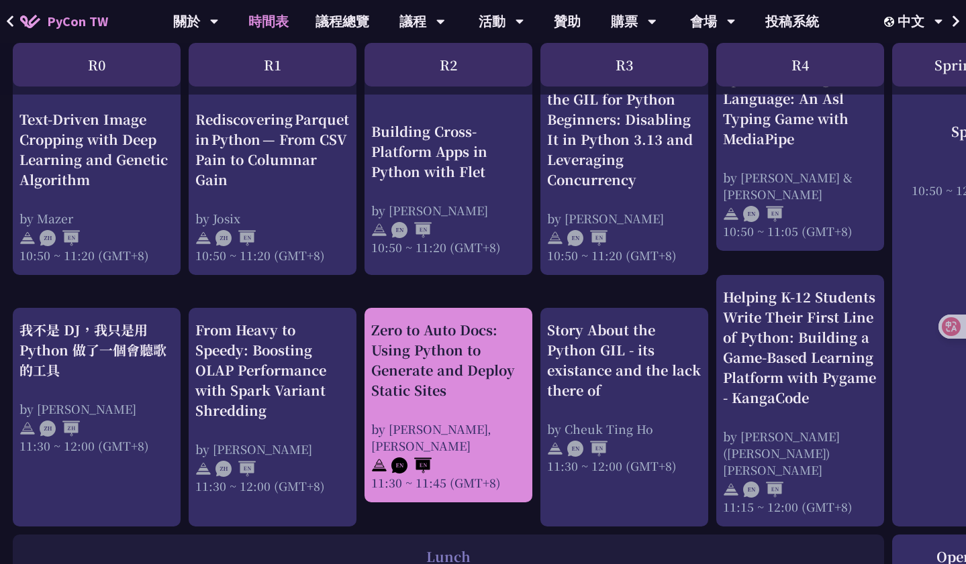
click at [509, 360] on div "Zero to Auto Docs: Using Python to Generate and Deploy Static Sites" at bounding box center [448, 360] width 154 height 81
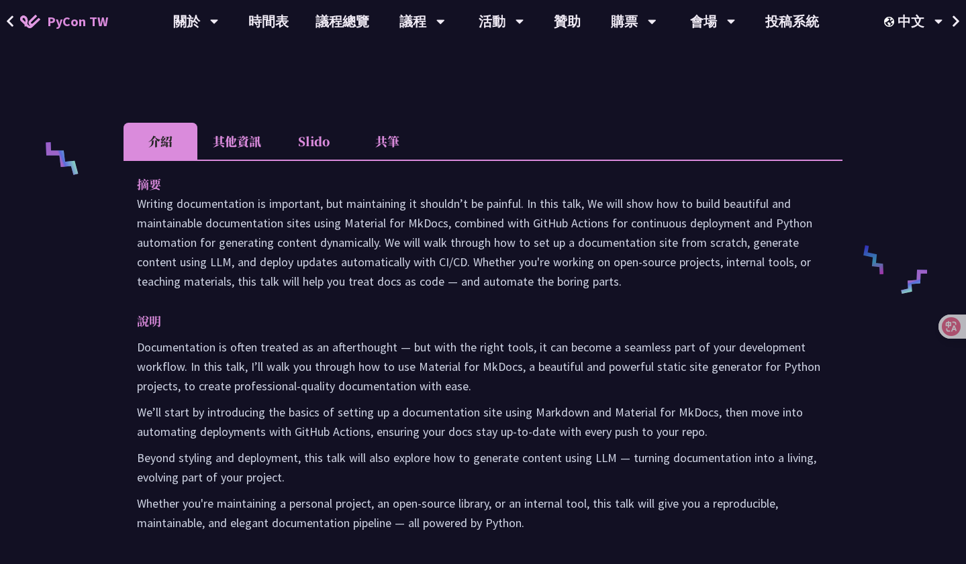
scroll to position [630, 0]
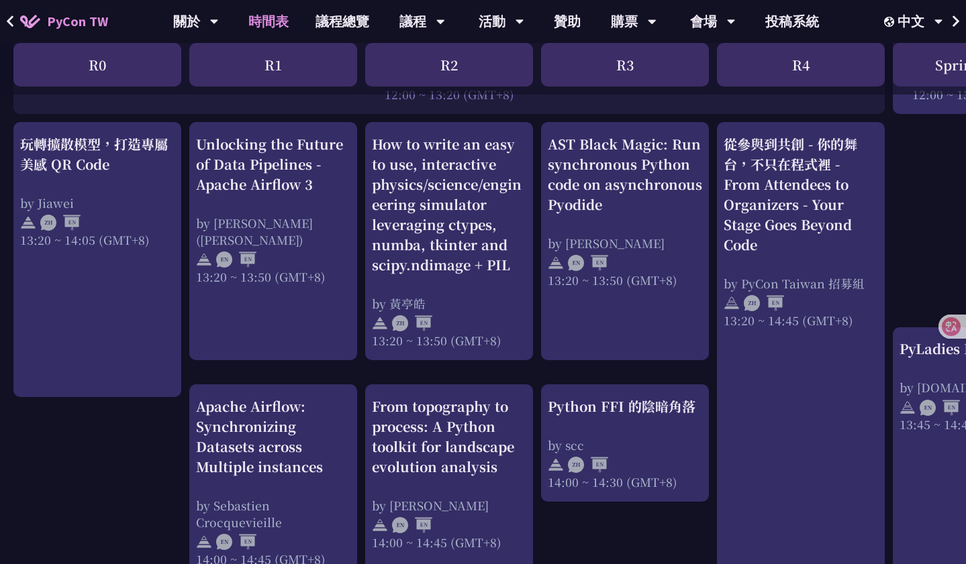
scroll to position [1113, 0]
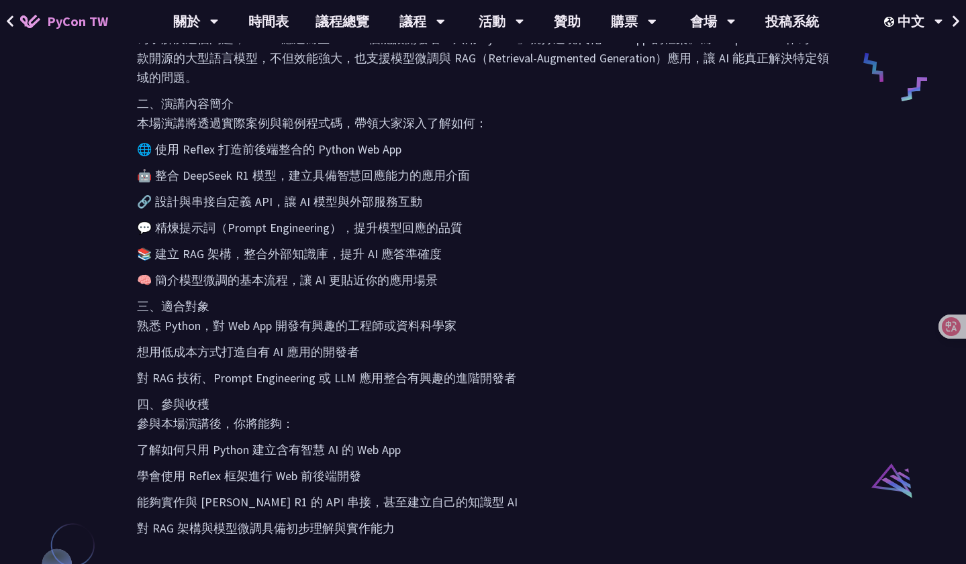
scroll to position [705, 0]
drag, startPoint x: 191, startPoint y: 480, endPoint x: 307, endPoint y: 480, distance: 116.1
click at [307, 480] on p "學會使用 Reflex 框架進行 Web 前後端開發" at bounding box center [483, 474] width 692 height 19
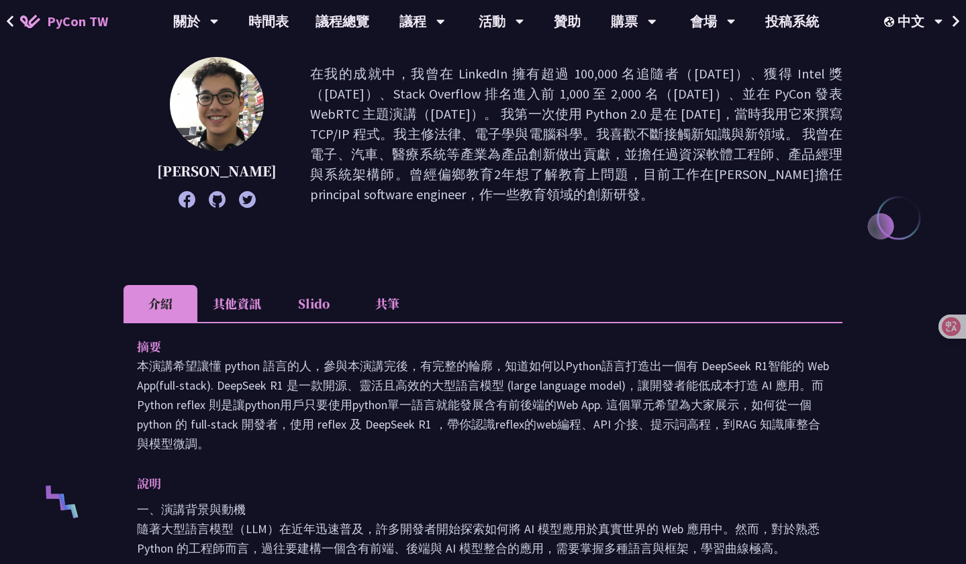
scroll to position [0, 0]
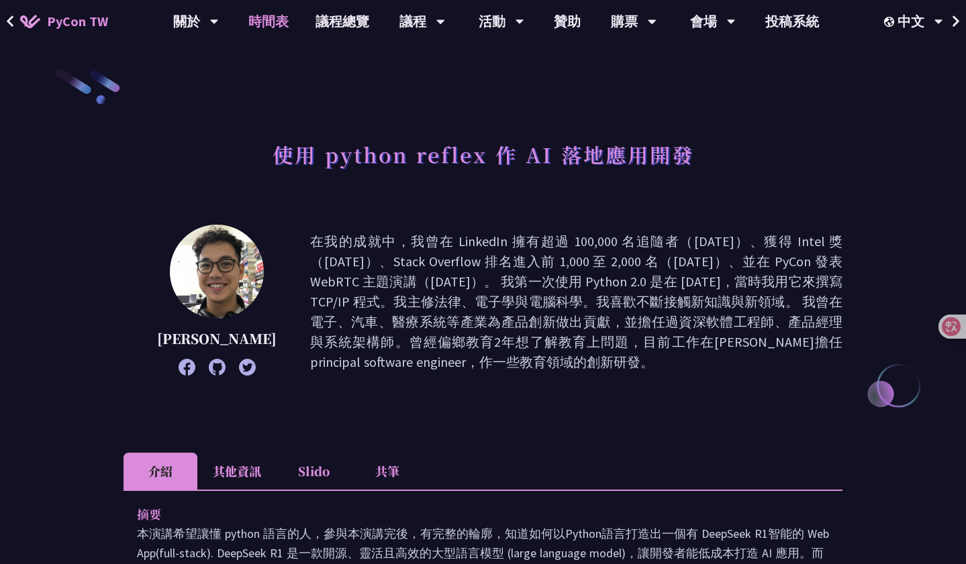
click at [280, 16] on link "時間表" at bounding box center [268, 21] width 67 height 43
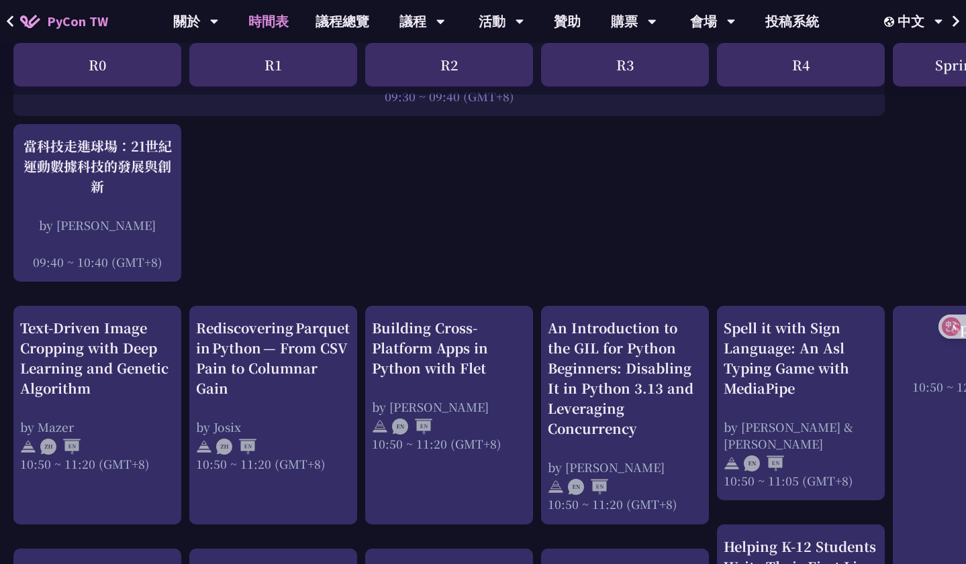
scroll to position [323, 0]
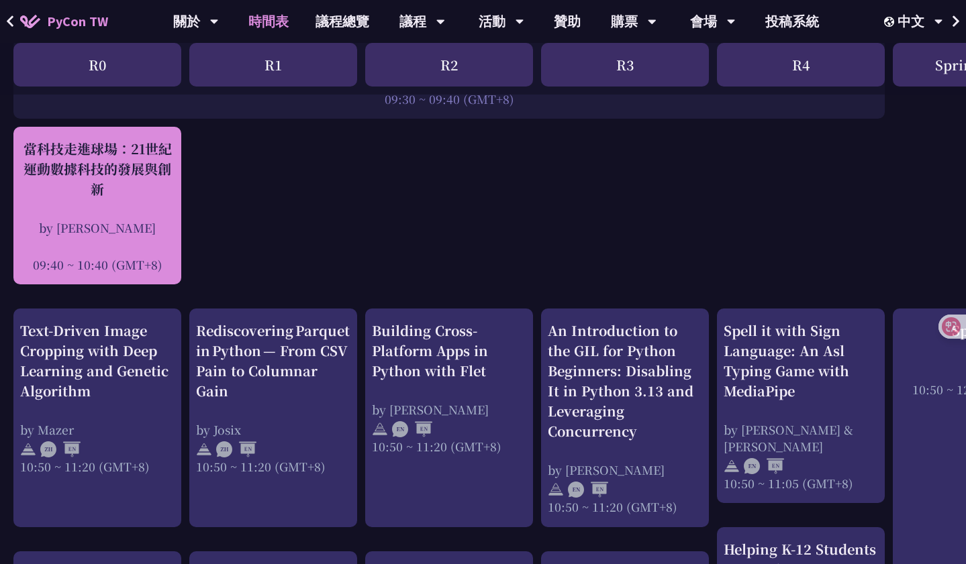
click at [104, 219] on div "by [PERSON_NAME]" at bounding box center [97, 227] width 154 height 17
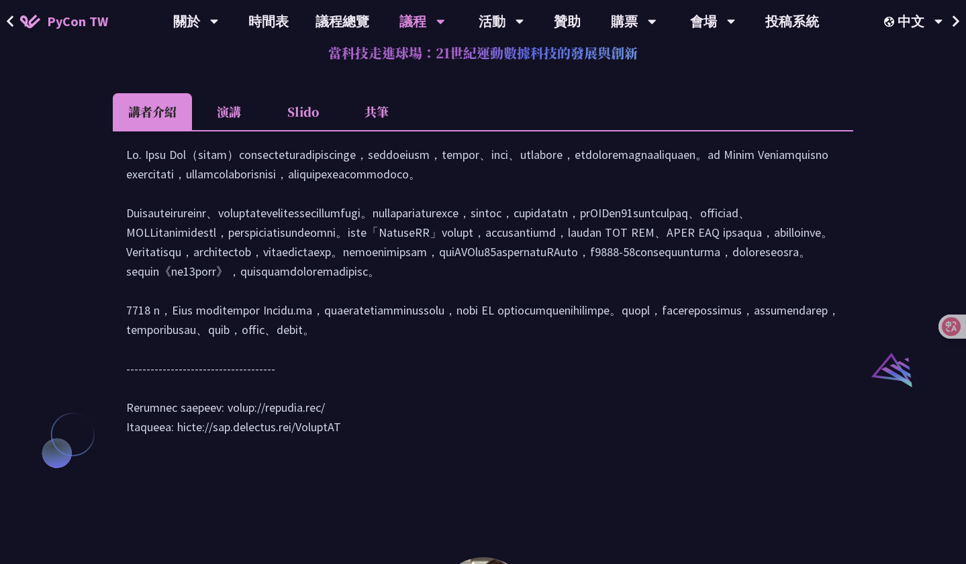
scroll to position [1206, 0]
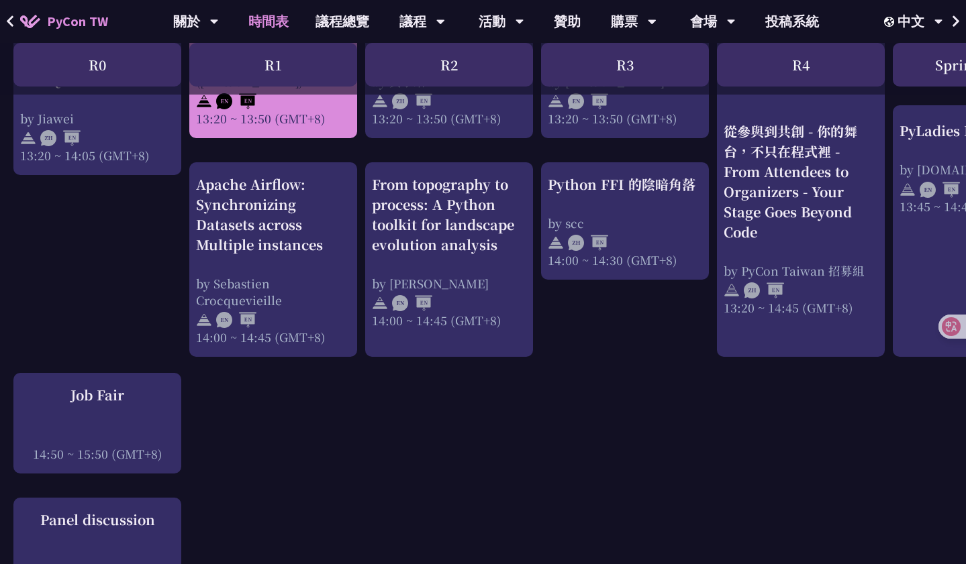
scroll to position [1337, 0]
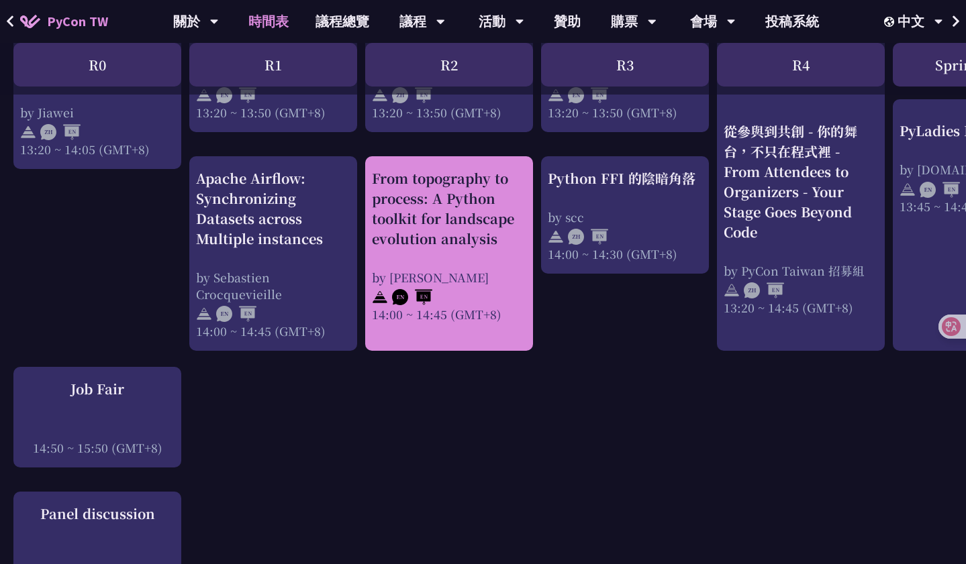
click at [444, 266] on div "From topography to process: A Python toolkit for landscape evolution analysis b…" at bounding box center [449, 245] width 154 height 154
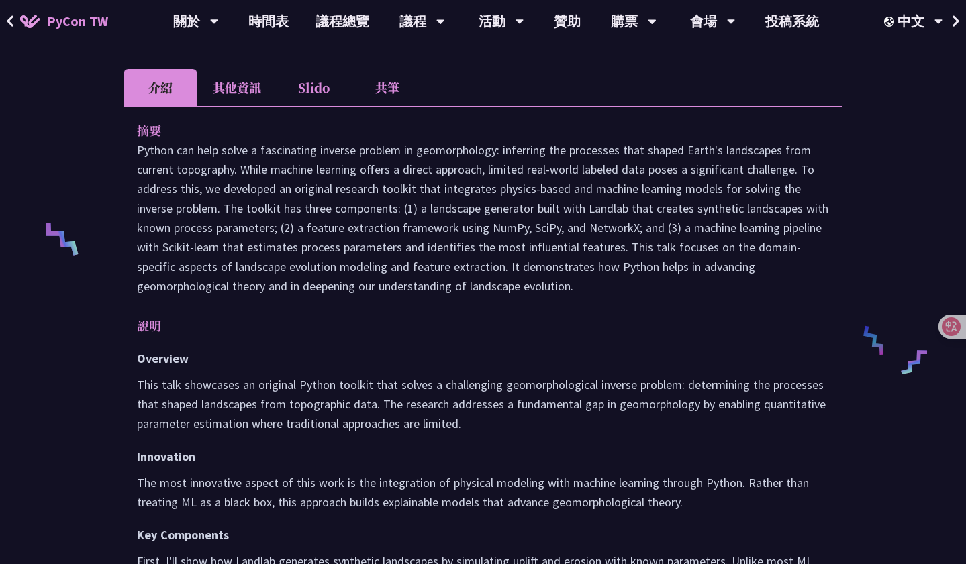
scroll to position [378, 0]
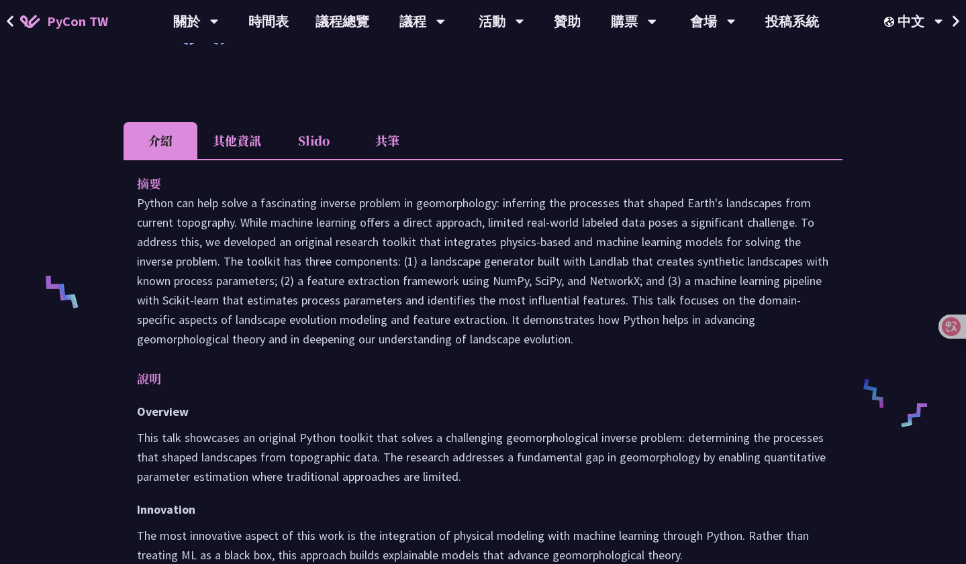
click at [252, 142] on li "其他資訊" at bounding box center [236, 140] width 79 height 37
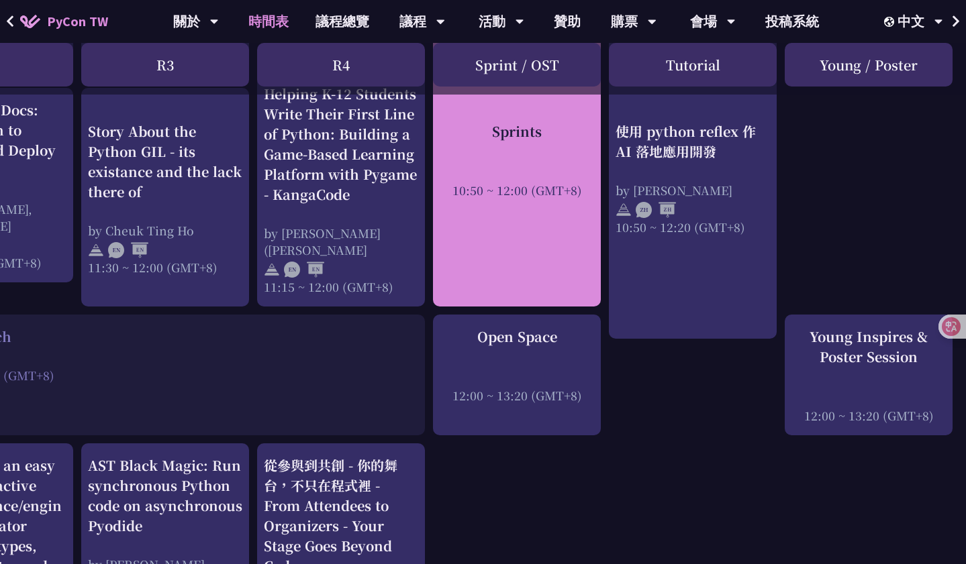
scroll to position [795, 460]
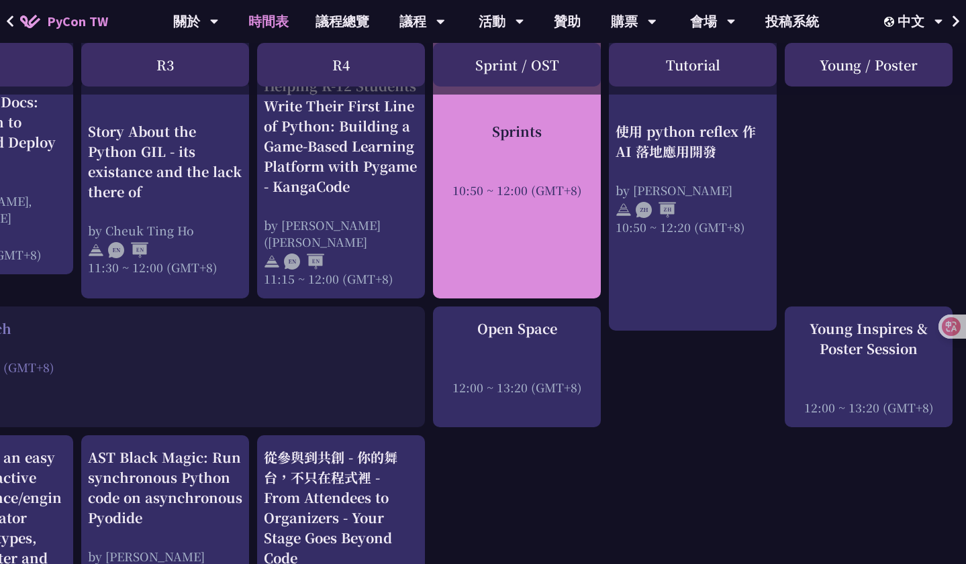
click at [532, 248] on div "Sprints 10:50 ~ 12:00 (GMT+8)" at bounding box center [517, 68] width 168 height 462
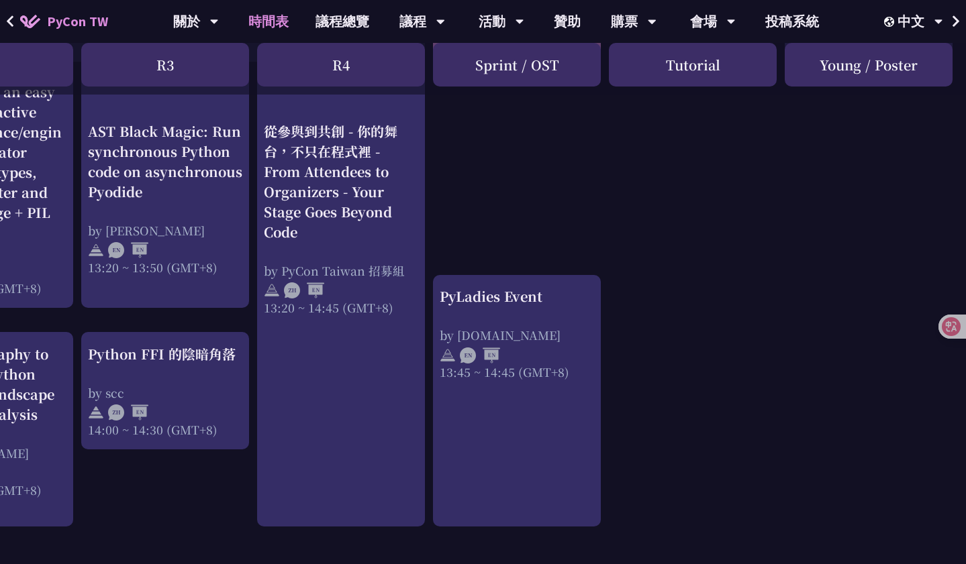
click at [481, 374] on div "13:45 ~ 14:45 (GMT+8)" at bounding box center [517, 372] width 154 height 17
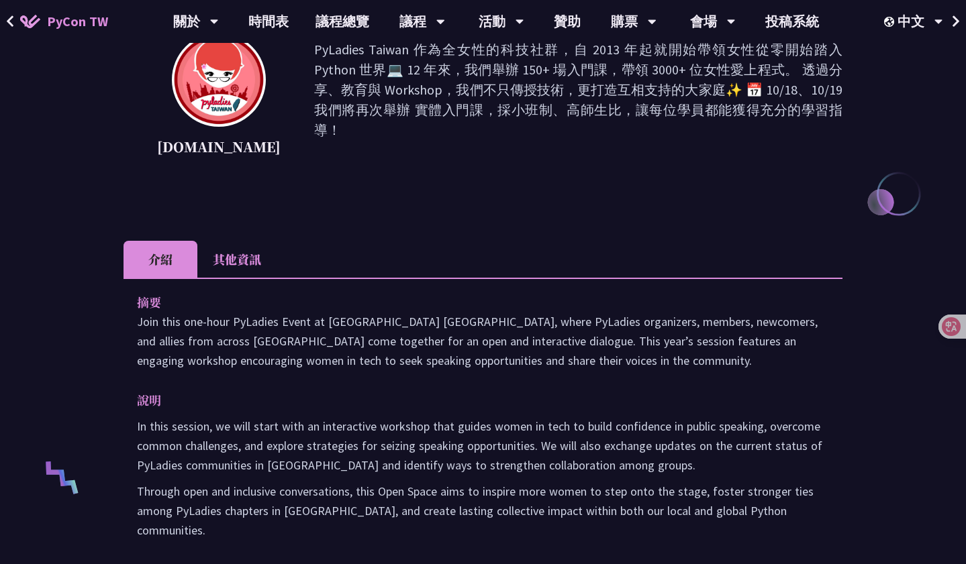
scroll to position [216, 0]
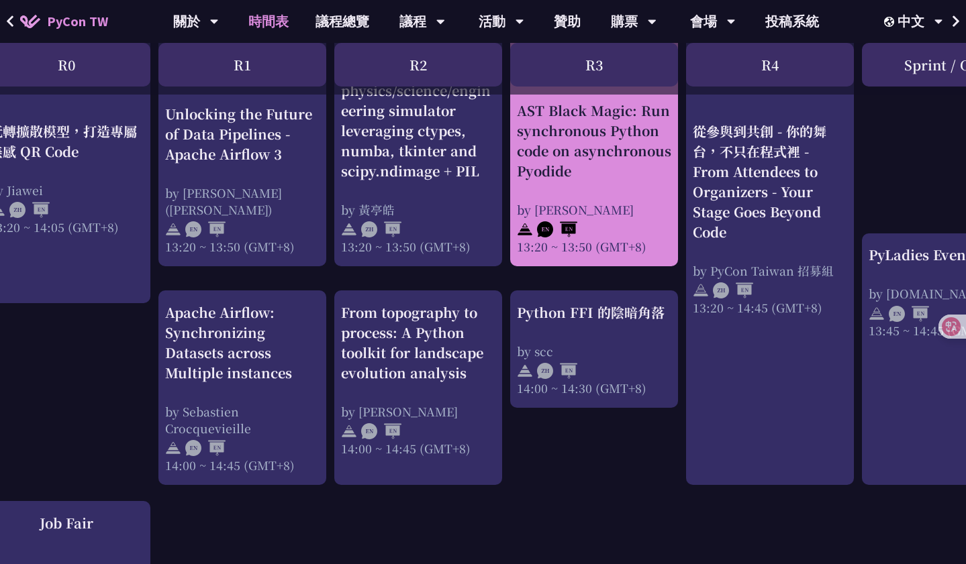
scroll to position [1216, 31]
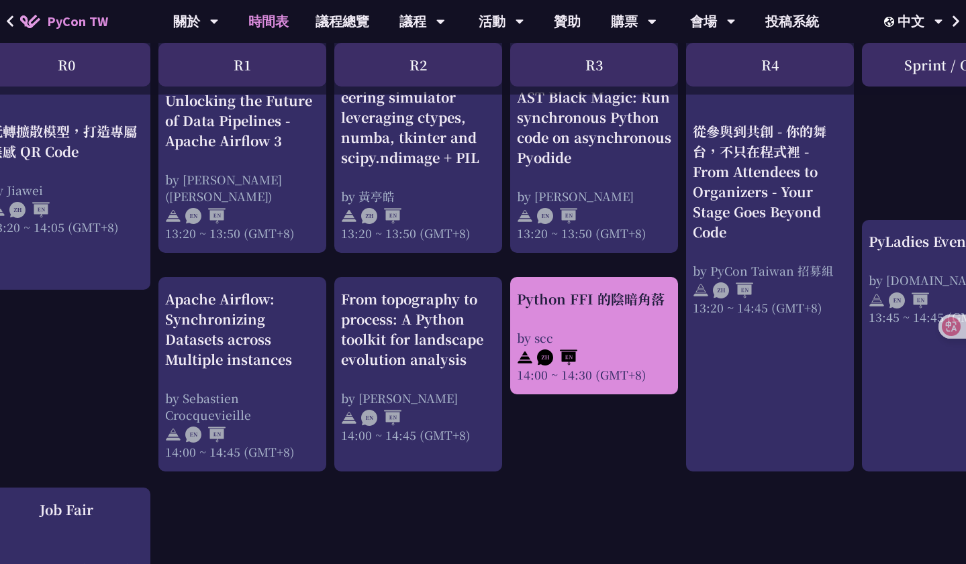
click at [554, 303] on div "Python FFI 的陰暗角落" at bounding box center [594, 299] width 154 height 20
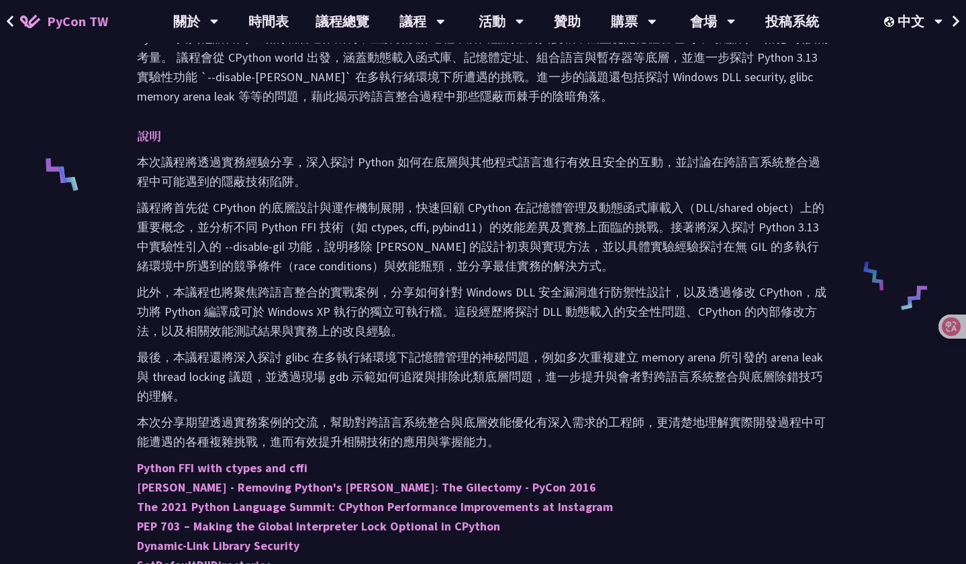
scroll to position [494, 0]
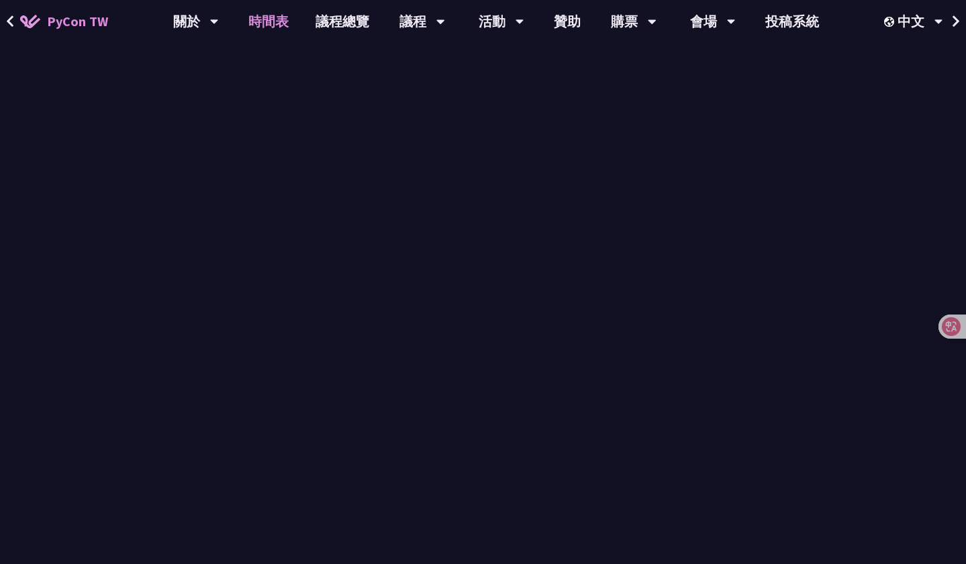
scroll to position [1216, 0]
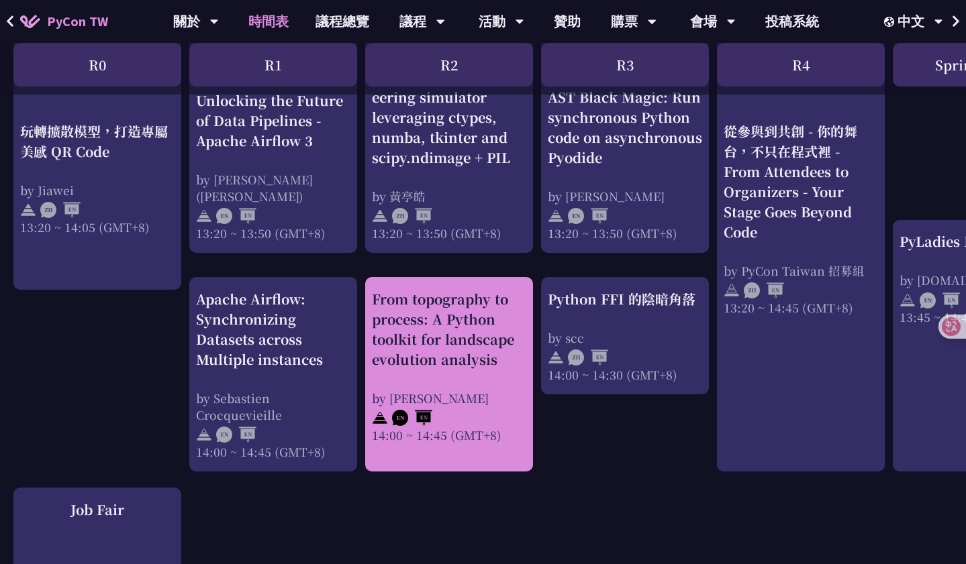
click at [450, 336] on div "From topography to process: A Python toolkit for landscape evolution analysis" at bounding box center [449, 329] width 154 height 81
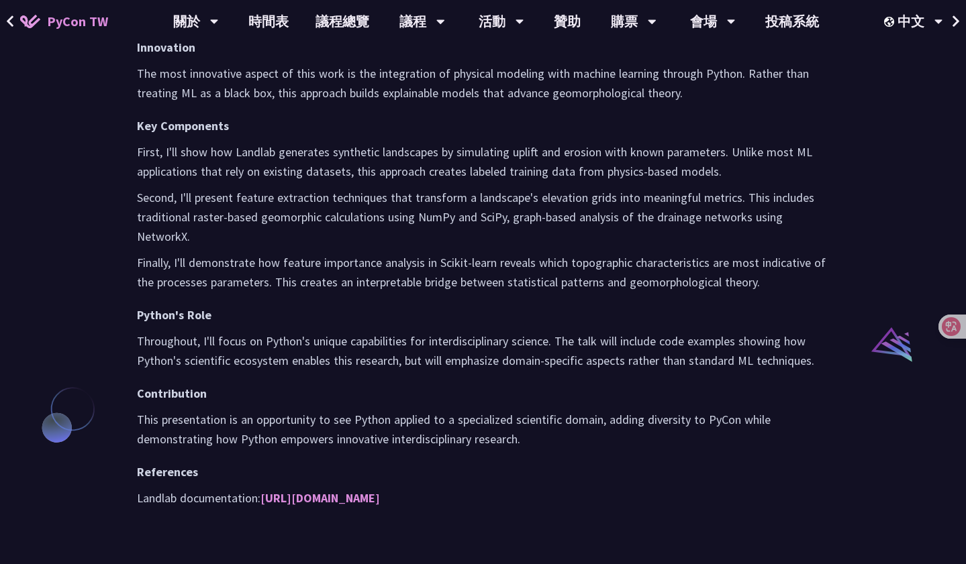
scroll to position [917, 0]
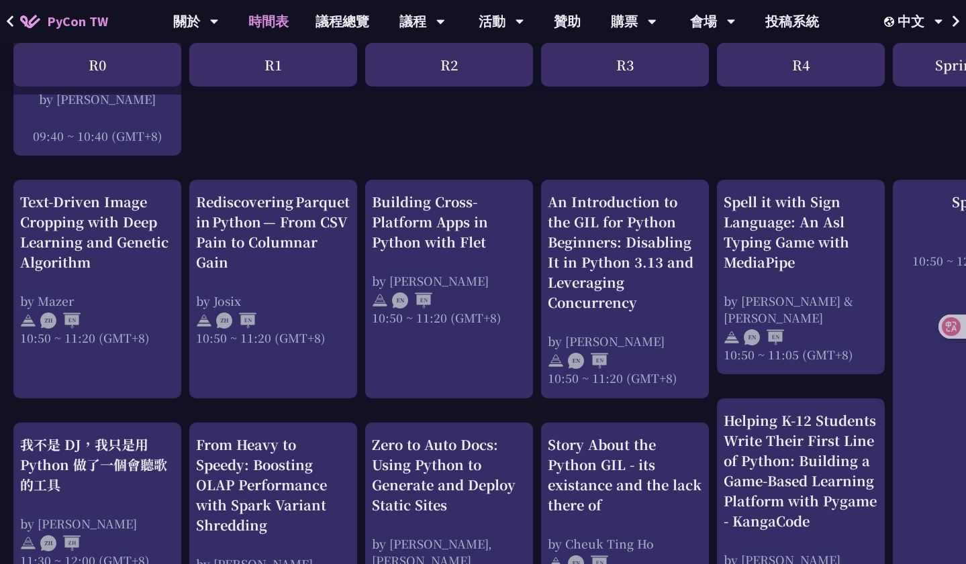
scroll to position [485, 0]
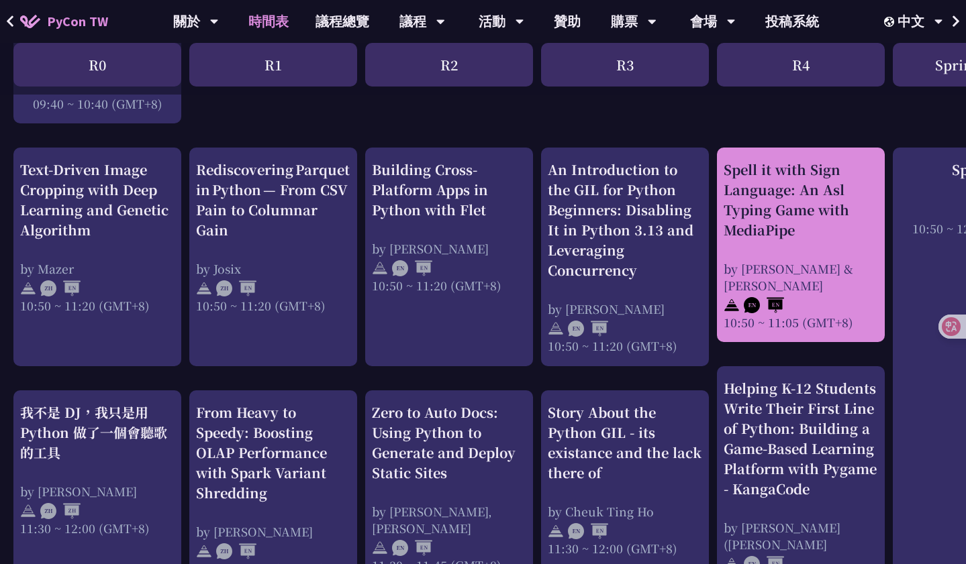
click at [774, 204] on div "Spell it with Sign Language: An Asl Typing Game with MediaPipe" at bounding box center [800, 200] width 154 height 81
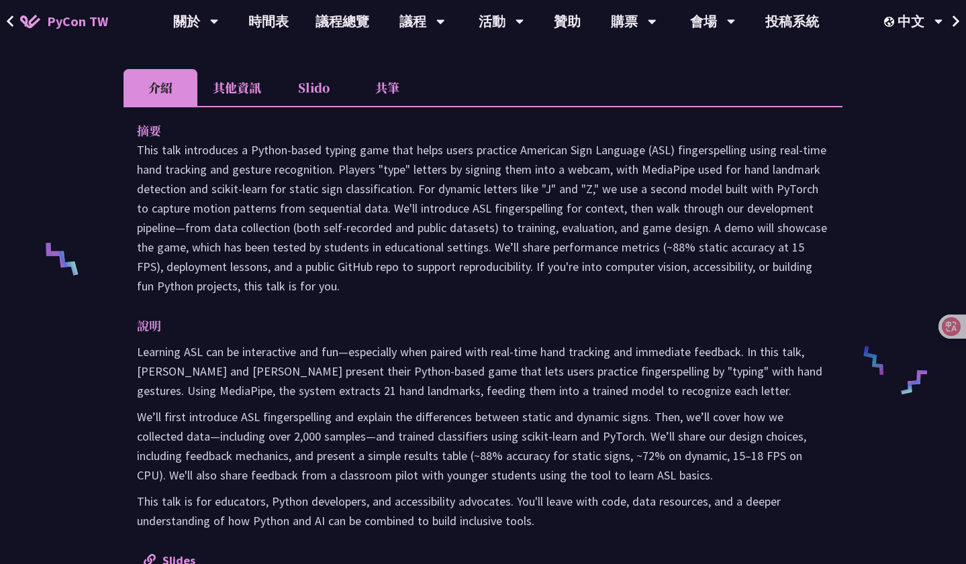
scroll to position [491, 0]
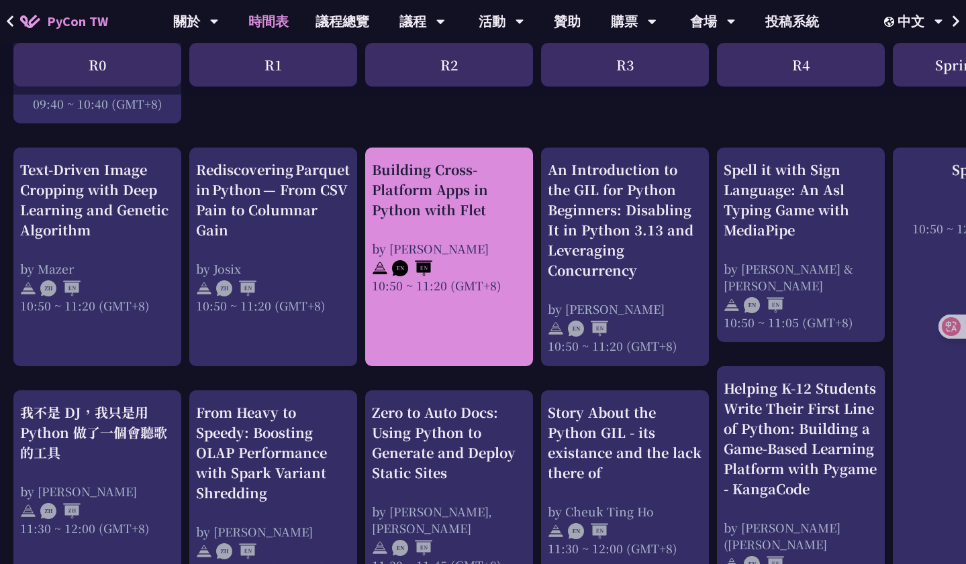
scroll to position [487, 0]
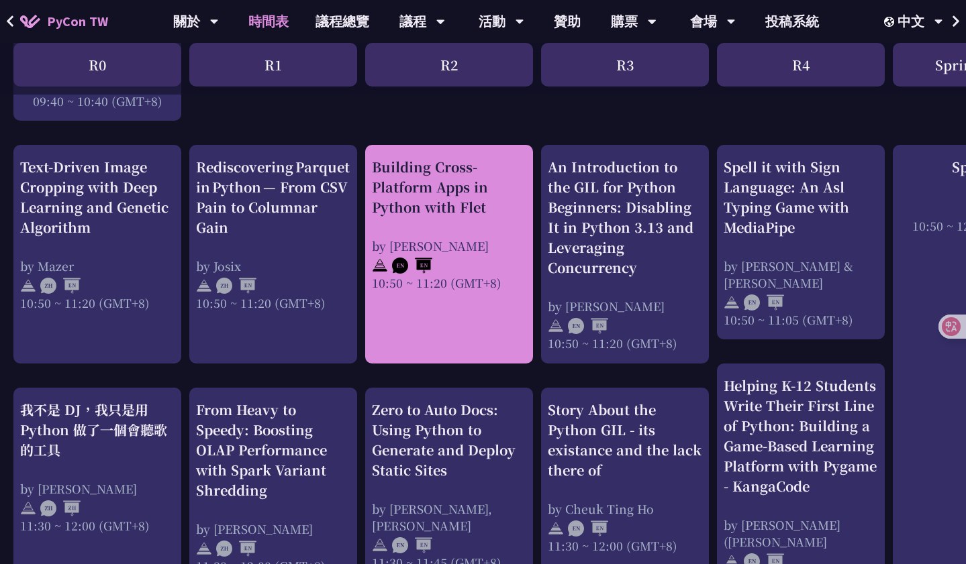
click at [468, 350] on link "Building Cross-Platform Apps in Python with Flet by [PERSON_NAME] 10:50 ~ 11:20…" at bounding box center [449, 254] width 154 height 195
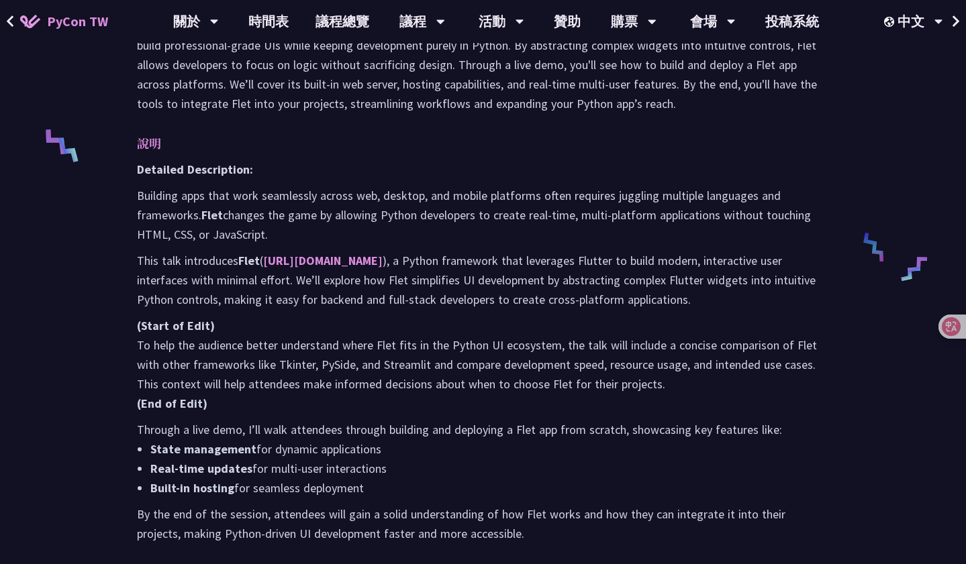
scroll to position [590, 0]
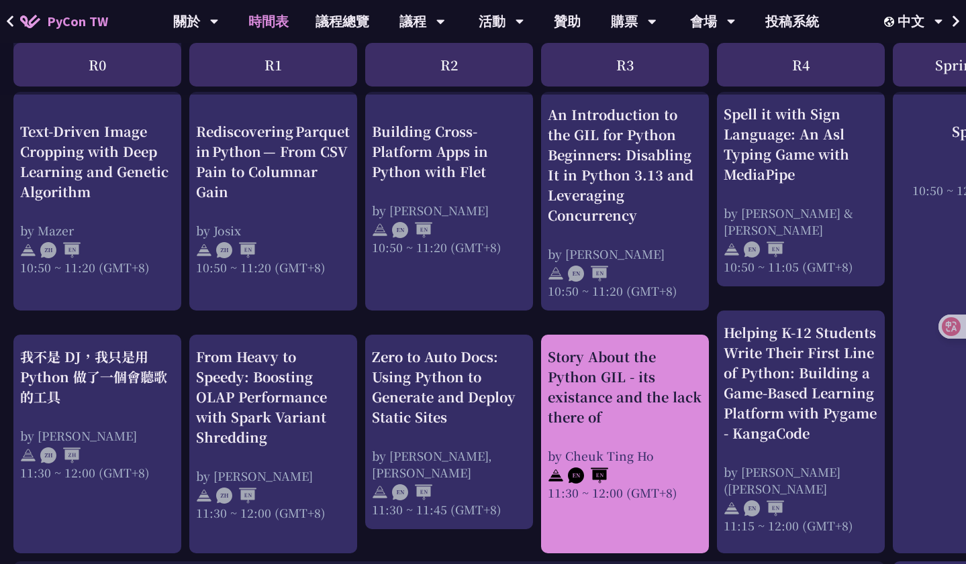
scroll to position [540, 0]
click at [644, 402] on div "Story About the Python GIL - its existance and the lack there of" at bounding box center [625, 388] width 154 height 81
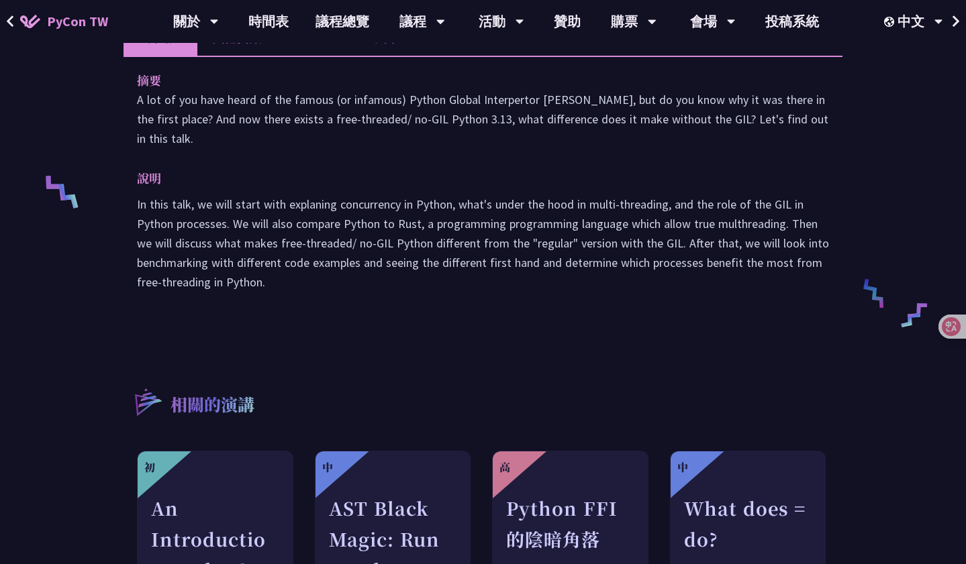
scroll to position [487, 0]
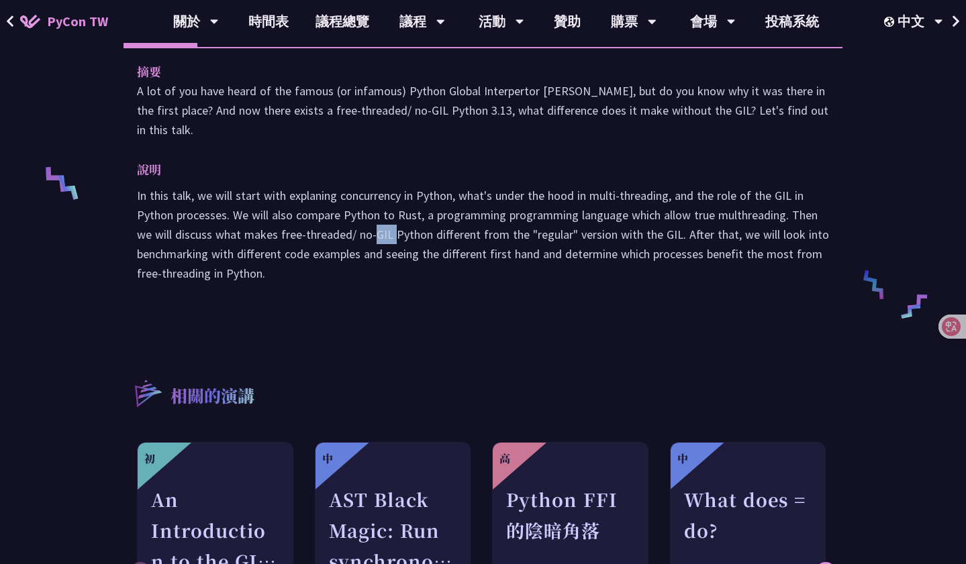
drag, startPoint x: 374, startPoint y: 231, endPoint x: 391, endPoint y: 234, distance: 17.8
click at [391, 234] on p "In this talk, we will start with explaning concurrency in Python, what's under …" at bounding box center [483, 234] width 692 height 97
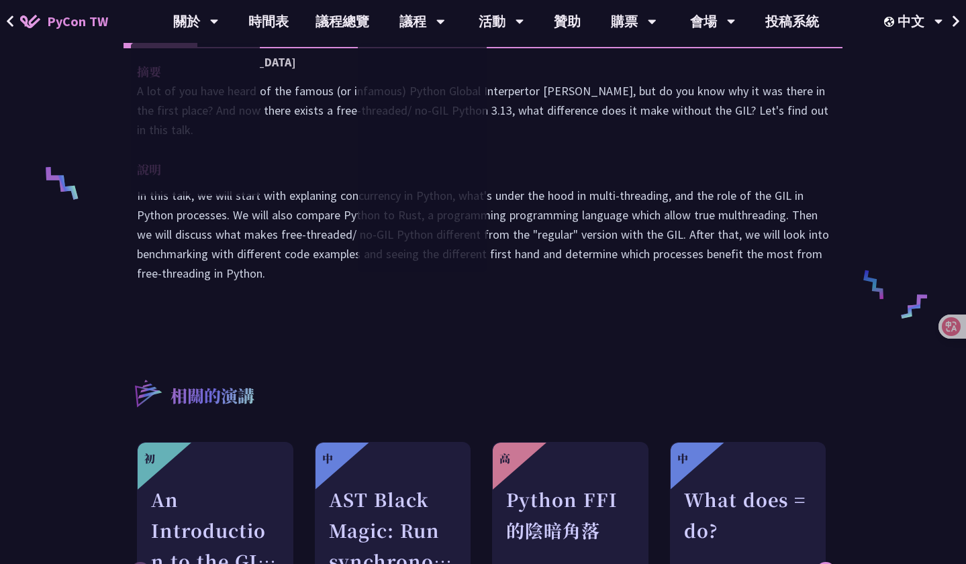
click at [271, 126] on p "A lot of you have heard of the famous (or infamous) Python Global Interpertor […" at bounding box center [483, 110] width 692 height 58
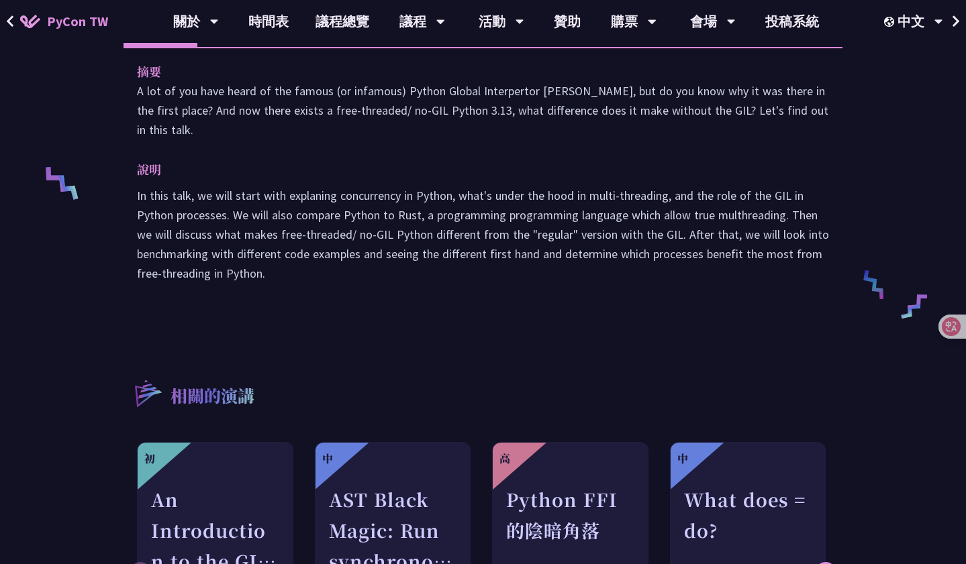
scroll to position [540, 0]
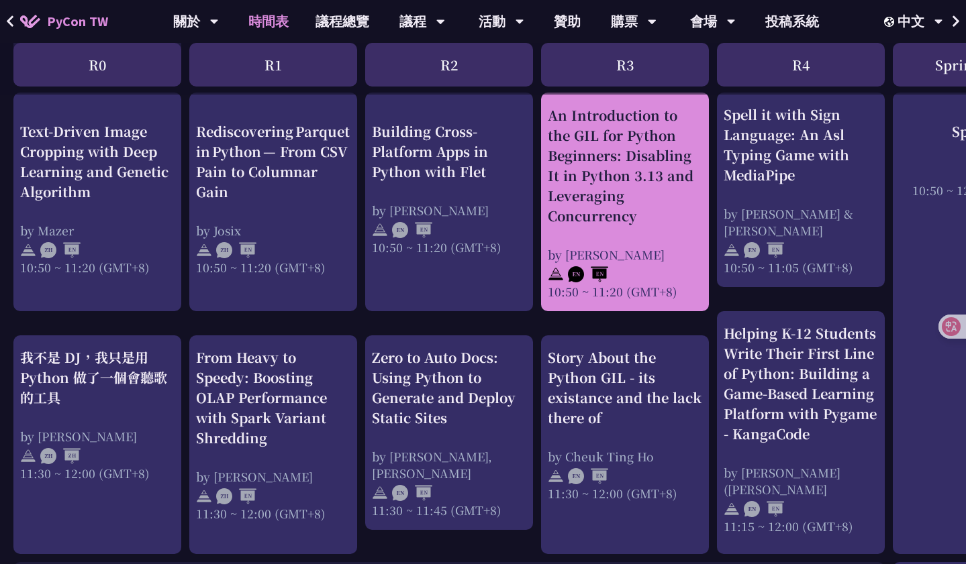
click at [604, 160] on div "An Introduction to the GIL for Python Beginners: Disabling It in Python 3.13 an…" at bounding box center [625, 165] width 154 height 121
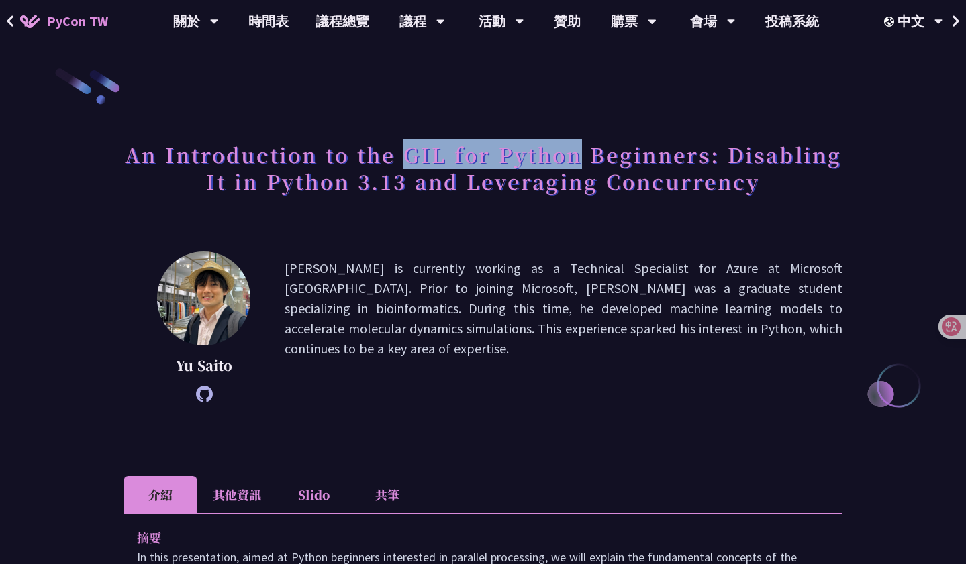
drag, startPoint x: 409, startPoint y: 157, endPoint x: 574, endPoint y: 158, distance: 165.1
click at [574, 158] on h1 "An Introduction to the GIL for Python Beginners: Disabling It in Python 3.13 an…" at bounding box center [482, 167] width 719 height 67
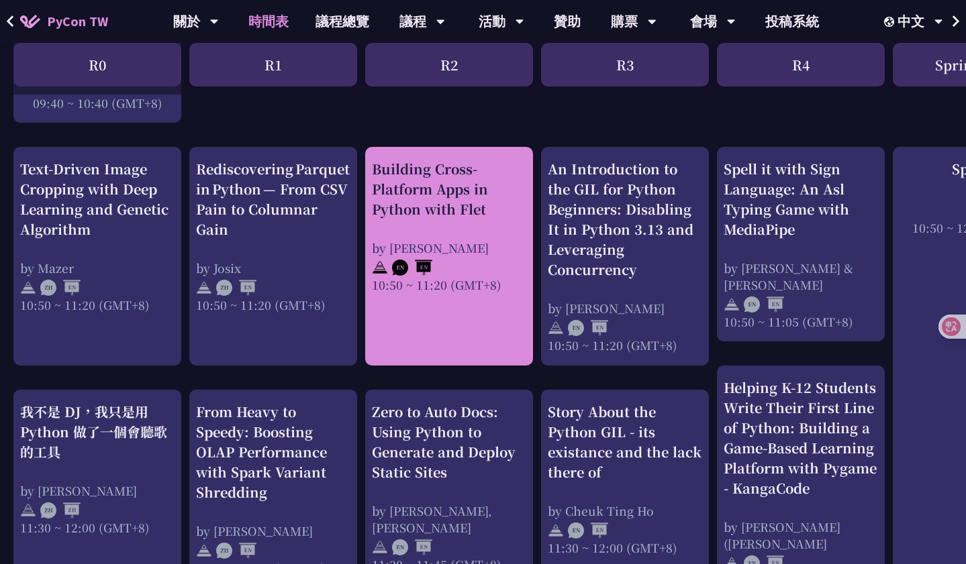
scroll to position [491, 0]
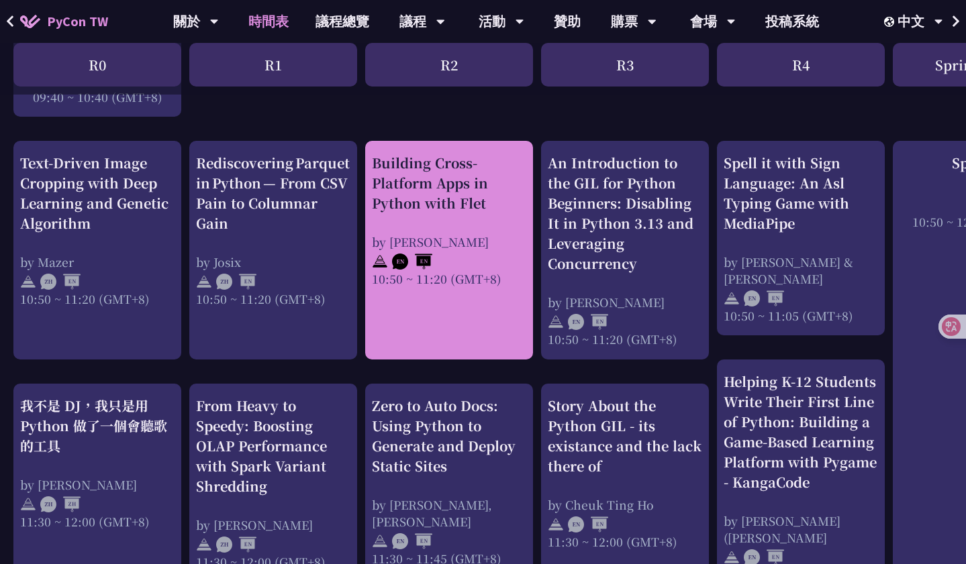
click at [423, 303] on link "Building Cross-Platform Apps in Python with Flet by [PERSON_NAME] 10:50 ~ 11:20…" at bounding box center [449, 250] width 154 height 195
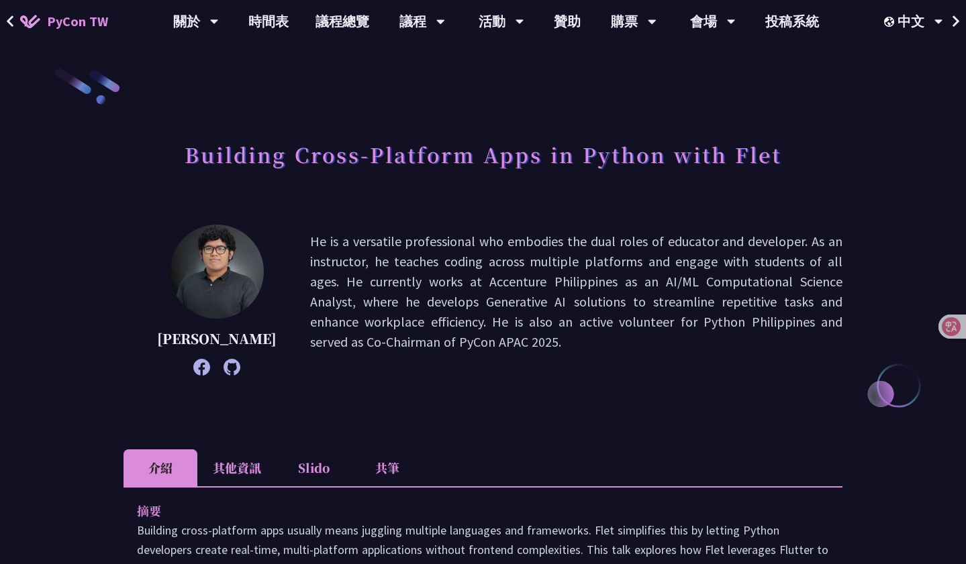
scroll to position [1, 0]
click at [250, 470] on li "其他資訊" at bounding box center [236, 467] width 79 height 37
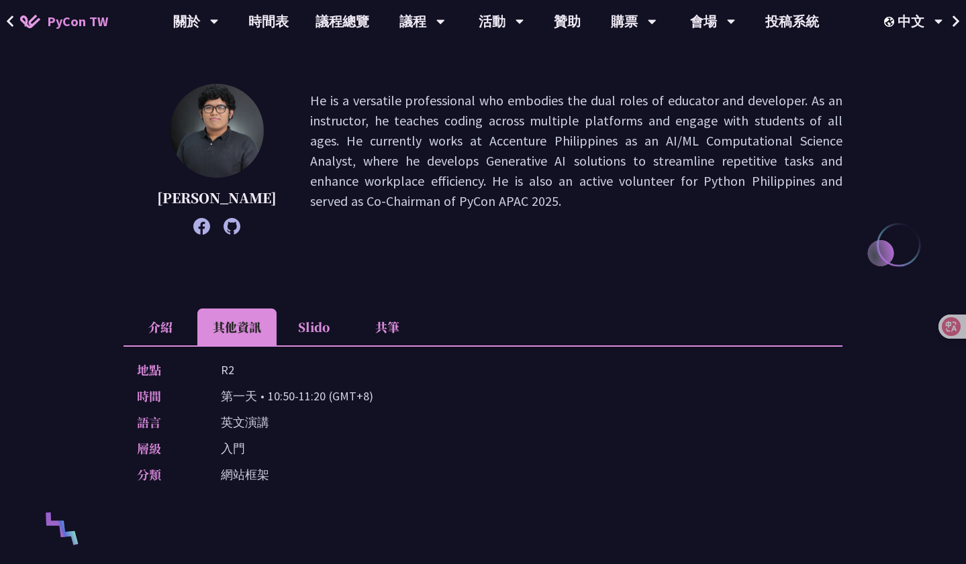
scroll to position [168, 0]
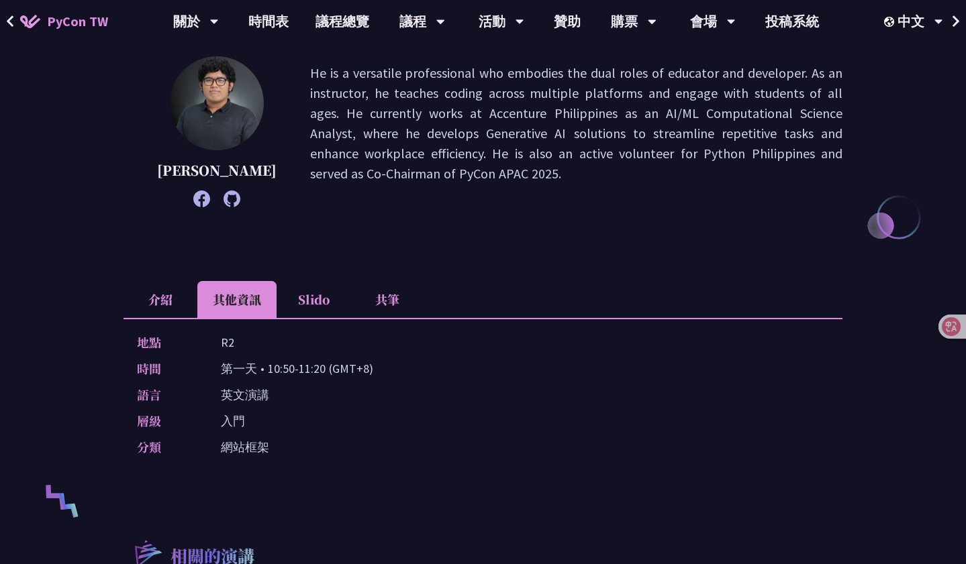
click at [321, 300] on li "Slido" at bounding box center [314, 299] width 74 height 37
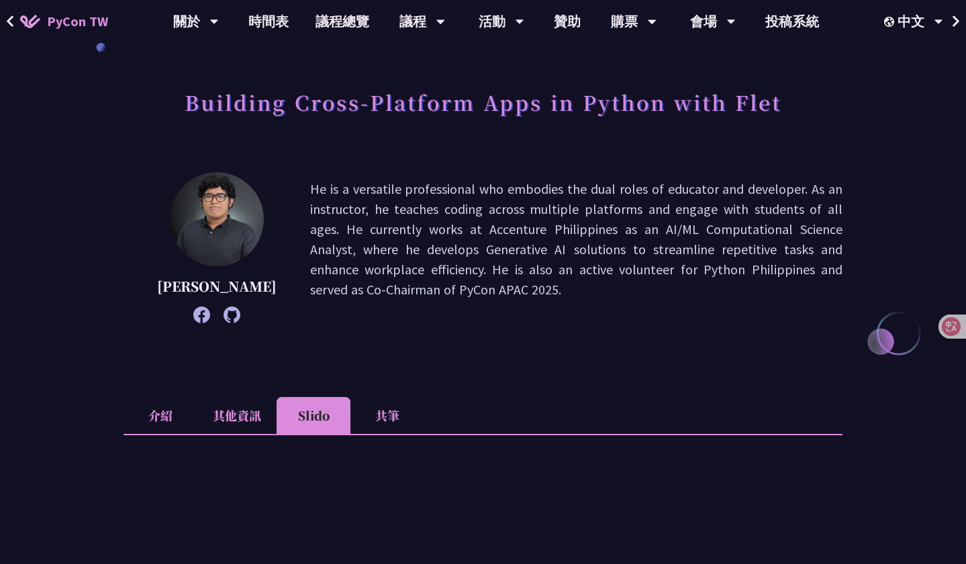
scroll to position [0, 0]
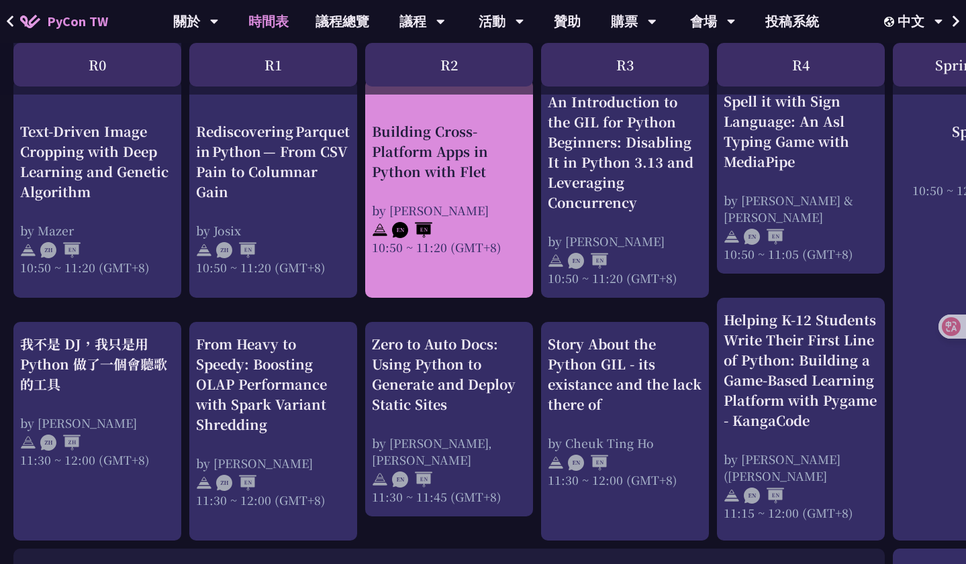
scroll to position [521, 0]
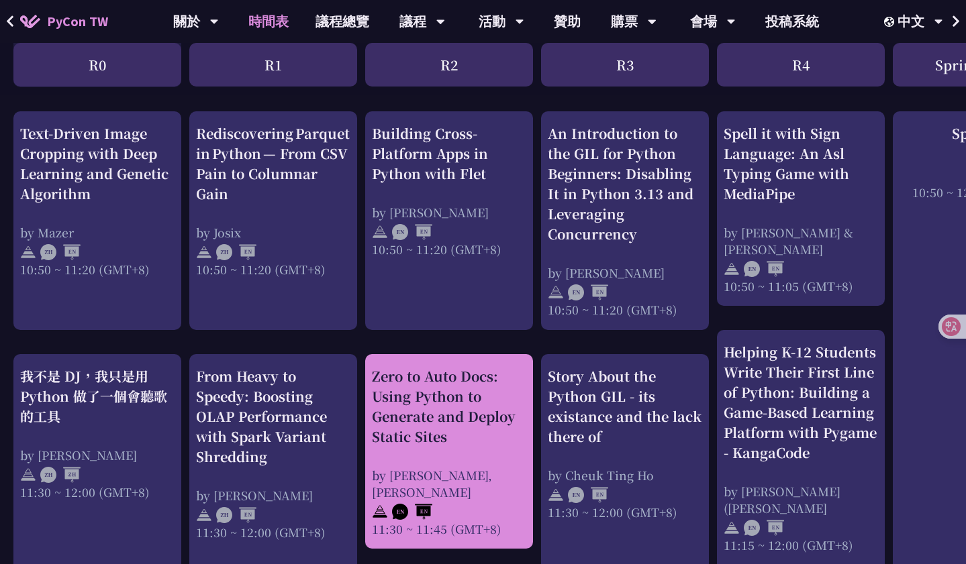
click at [470, 411] on div "Zero to Auto Docs: Using Python to Generate and Deploy Static Sites" at bounding box center [449, 406] width 154 height 81
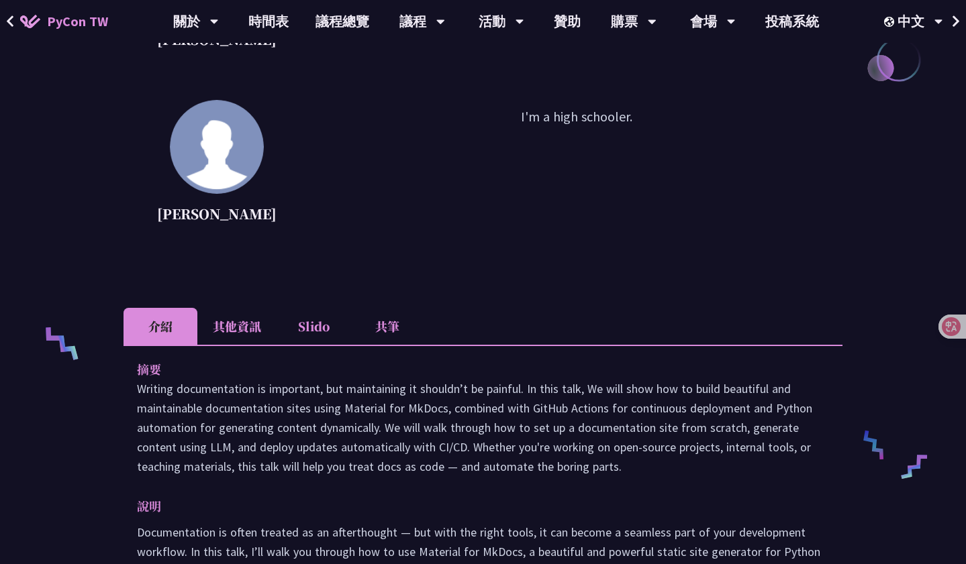
scroll to position [344, 0]
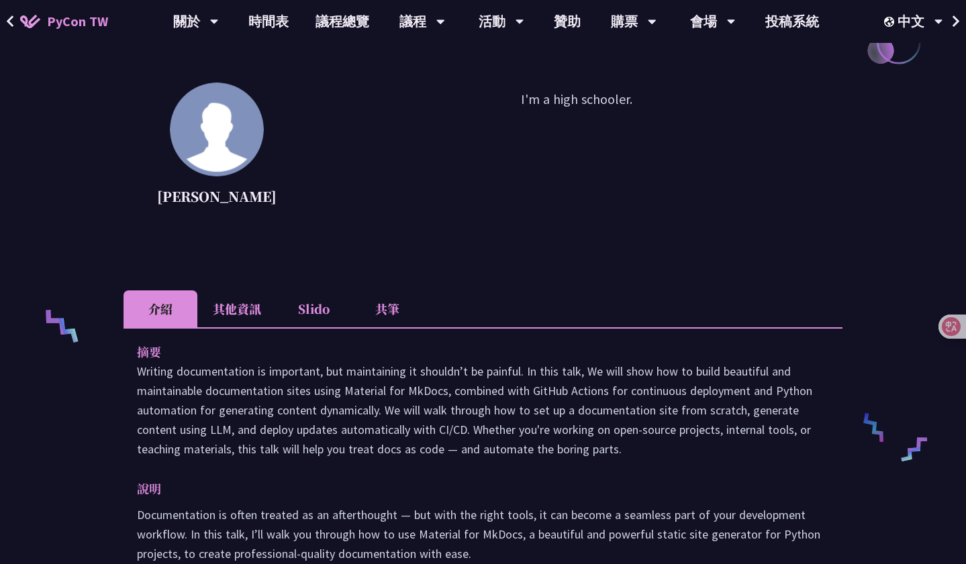
click at [302, 316] on li "Slido" at bounding box center [314, 309] width 74 height 37
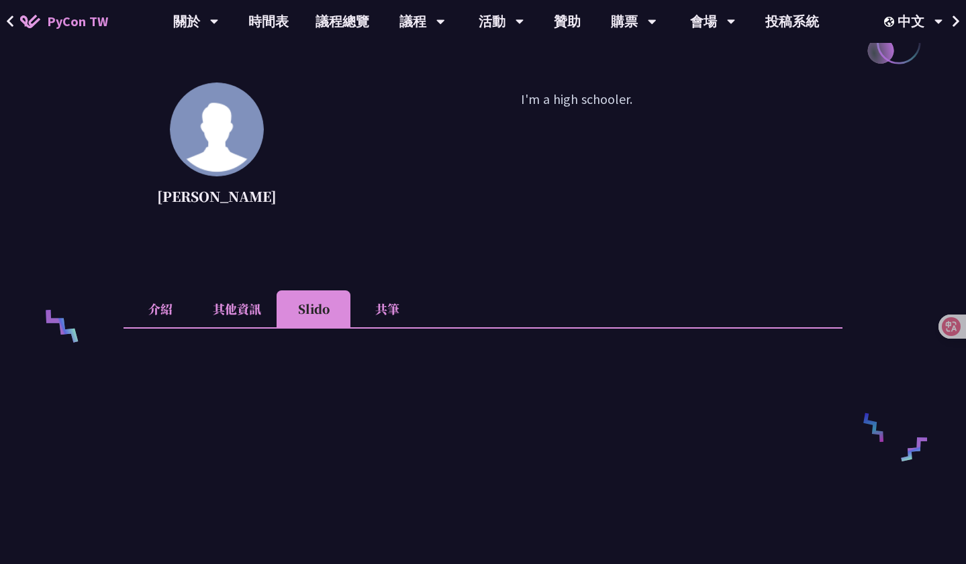
click at [250, 302] on li "其他資訊" at bounding box center [236, 309] width 79 height 37
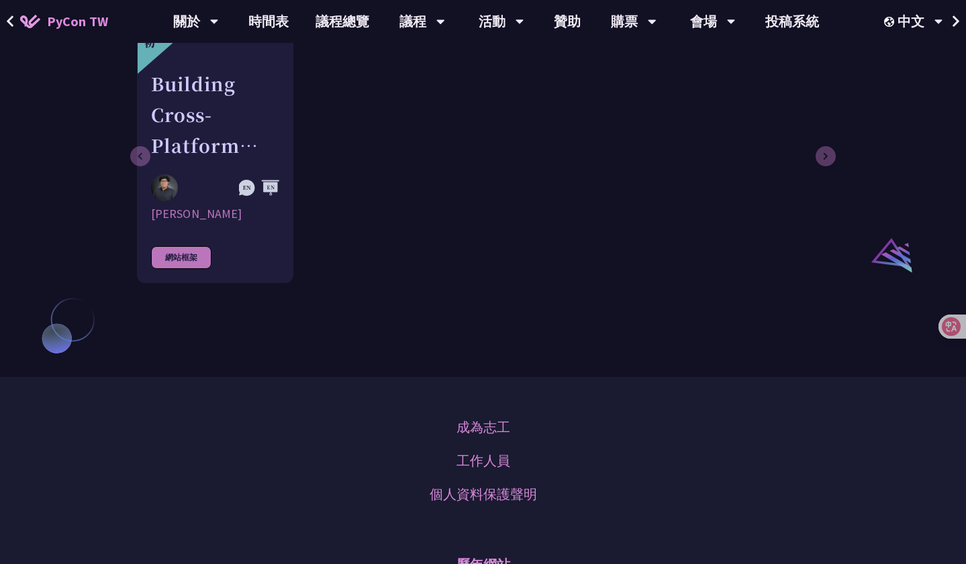
scroll to position [929, 0]
click at [13, 22] on icon at bounding box center [10, 21] width 9 height 13
click at [9, 25] on icon at bounding box center [10, 21] width 9 height 13
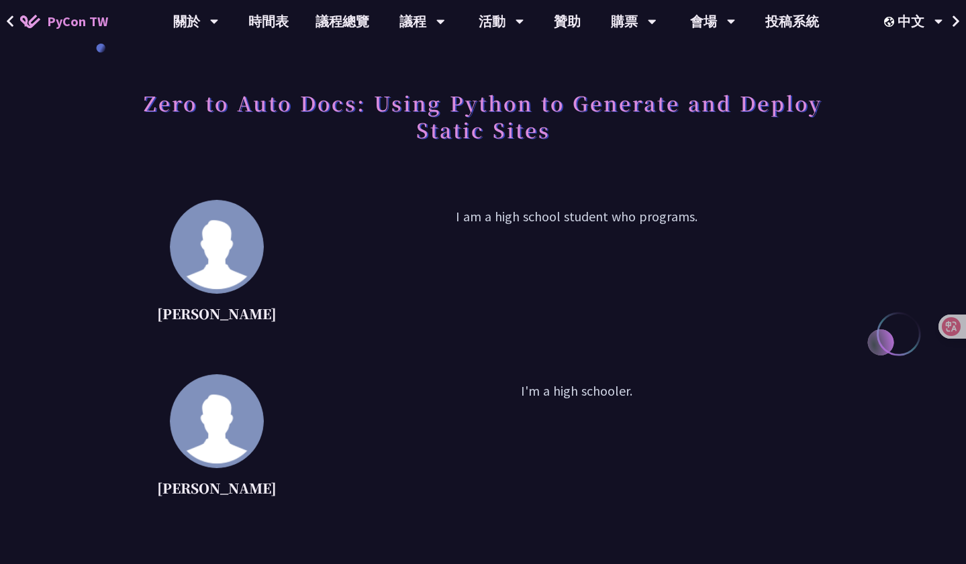
scroll to position [0, 0]
